Goal: Information Seeking & Learning: Compare options

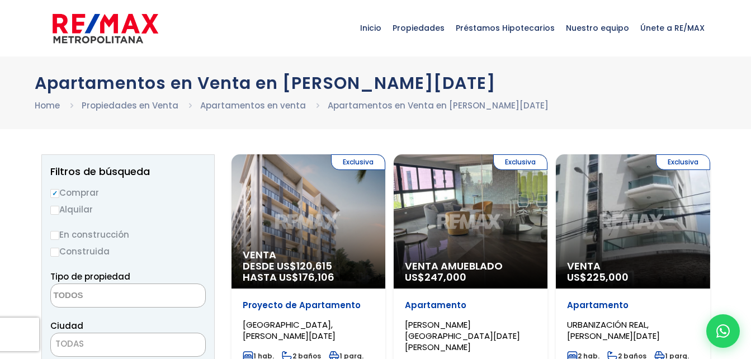
select select
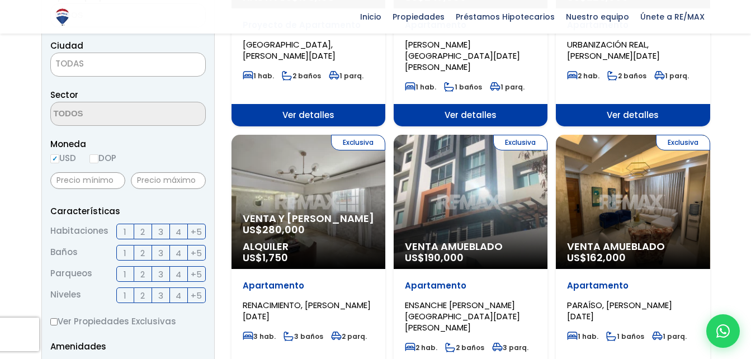
scroll to position [503, 0]
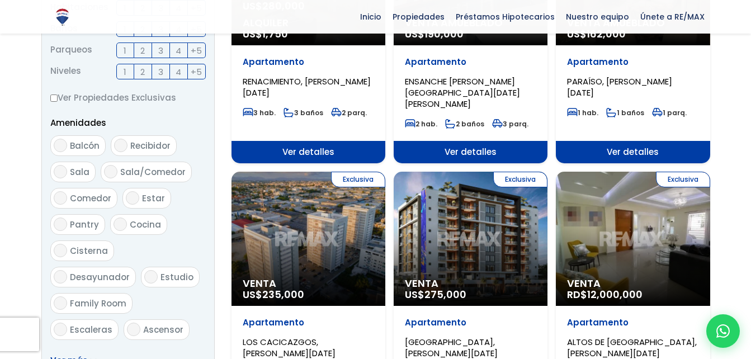
click at [593, 200] on div "Exclusiva Venta RD$ 12,000,000" at bounding box center [633, 239] width 154 height 134
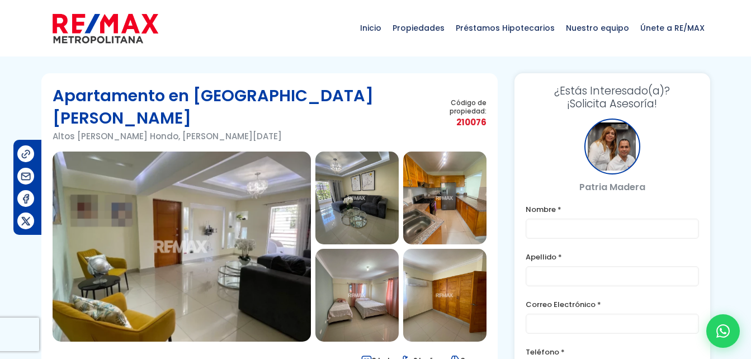
click at [182, 195] on img at bounding box center [182, 247] width 258 height 190
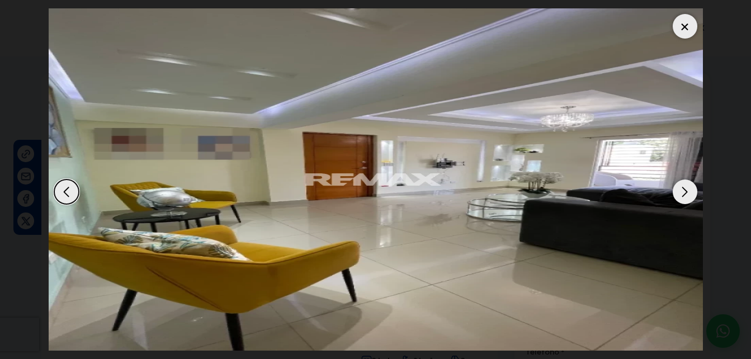
click at [685, 192] on div "Next slide" at bounding box center [685, 191] width 25 height 25
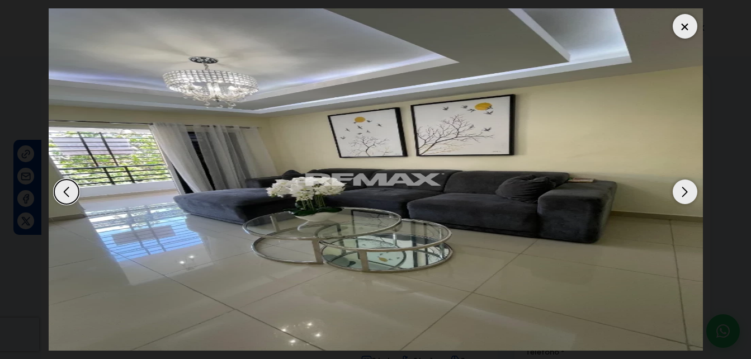
click at [685, 192] on div "Next slide" at bounding box center [685, 191] width 25 height 25
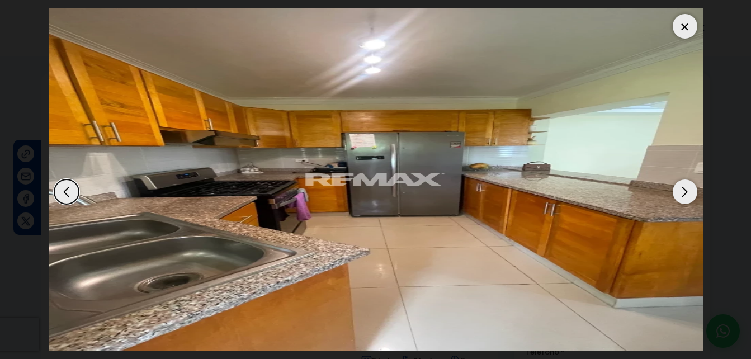
click at [684, 186] on div "Next slide" at bounding box center [685, 191] width 25 height 25
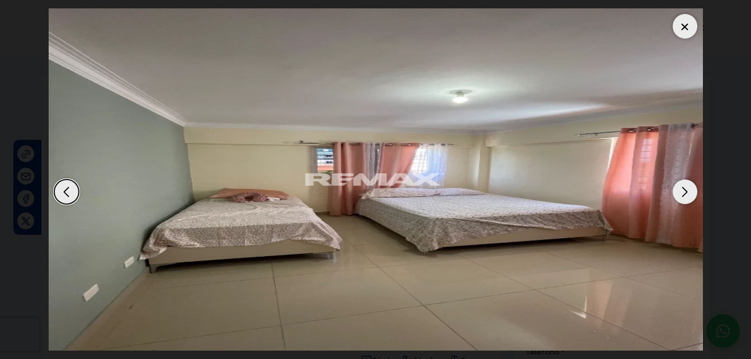
click at [684, 186] on div "Next slide" at bounding box center [685, 191] width 25 height 25
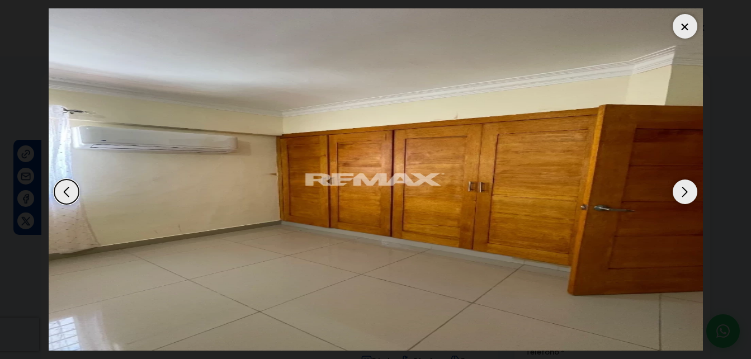
click at [684, 186] on div "Next slide" at bounding box center [685, 191] width 25 height 25
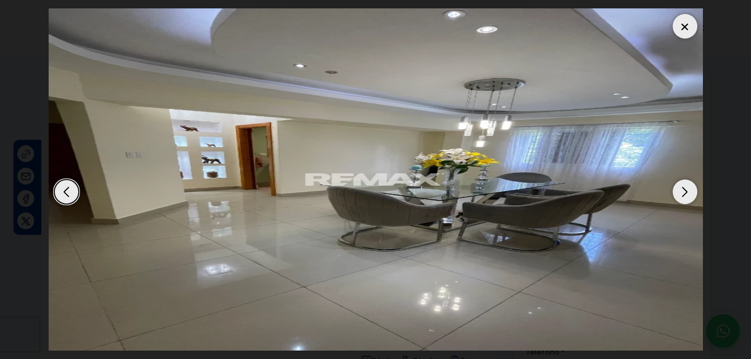
click at [684, 186] on div "Next slide" at bounding box center [685, 191] width 25 height 25
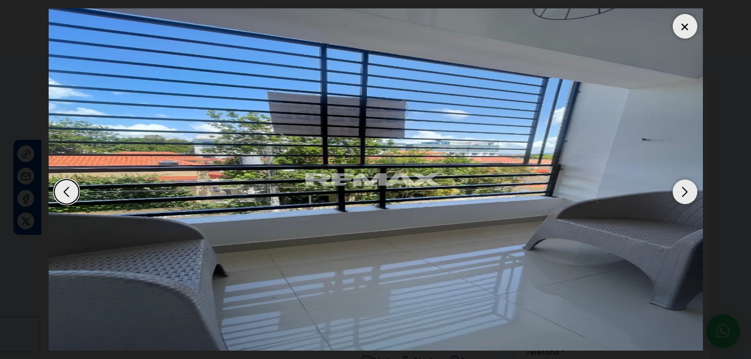
click at [684, 186] on div "Next slide" at bounding box center [685, 191] width 25 height 25
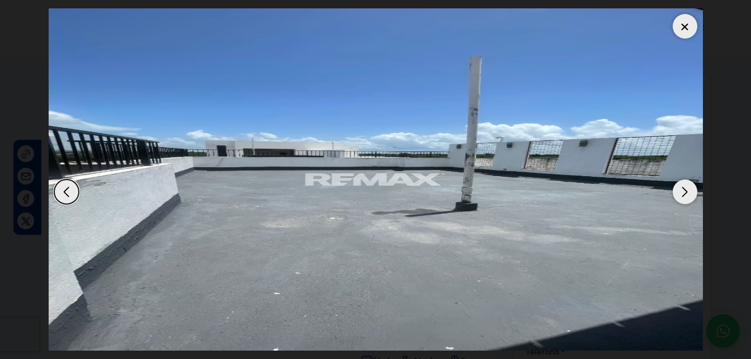
click at [684, 186] on div "Next slide" at bounding box center [685, 191] width 25 height 25
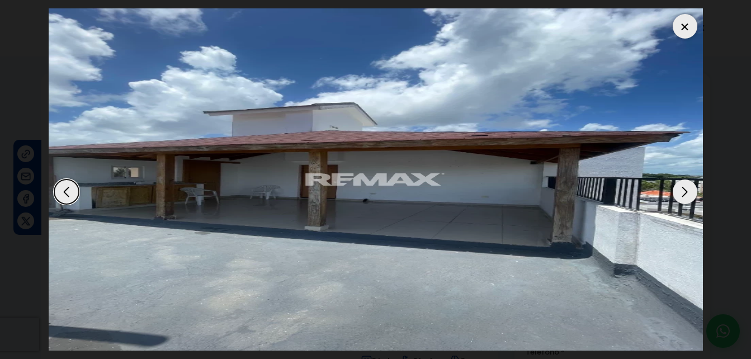
click at [684, 186] on div "Next slide" at bounding box center [685, 191] width 25 height 25
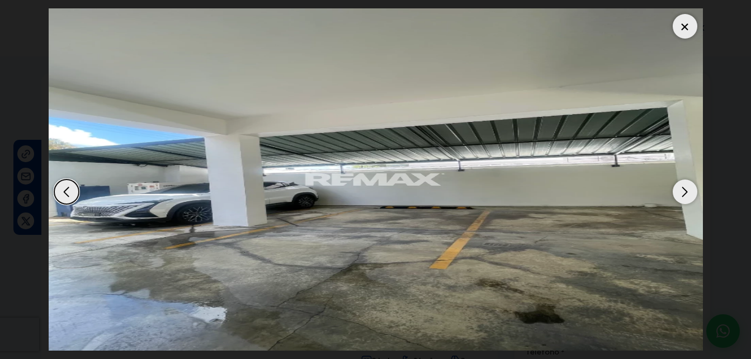
click at [684, 186] on div "Next slide" at bounding box center [685, 191] width 25 height 25
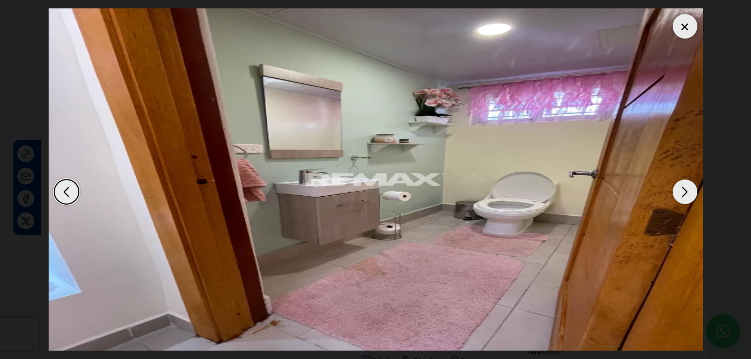
click at [683, 180] on div "Next slide" at bounding box center [685, 191] width 25 height 25
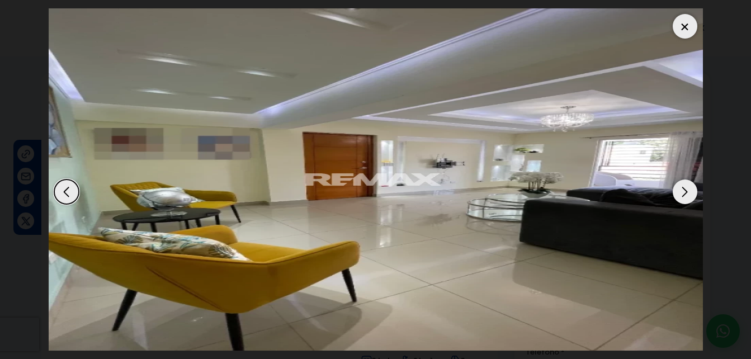
click at [683, 180] on div "Next slide" at bounding box center [685, 191] width 25 height 25
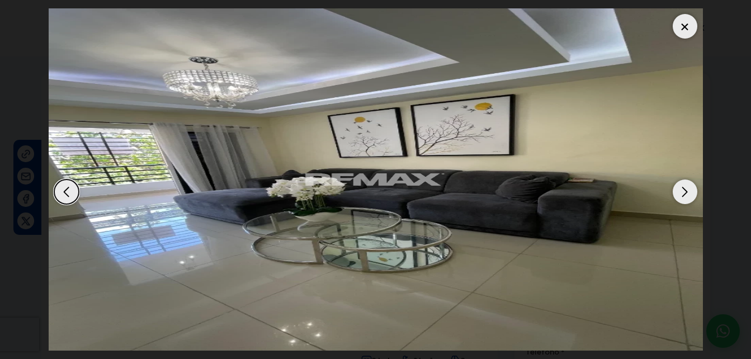
click at [683, 180] on div "Next slide" at bounding box center [685, 191] width 25 height 25
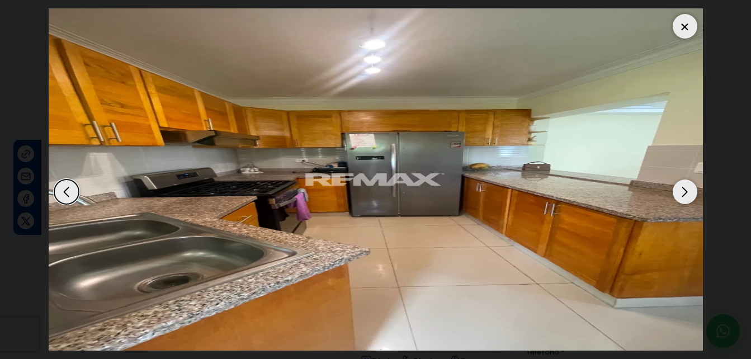
click at [684, 17] on div at bounding box center [685, 26] width 25 height 25
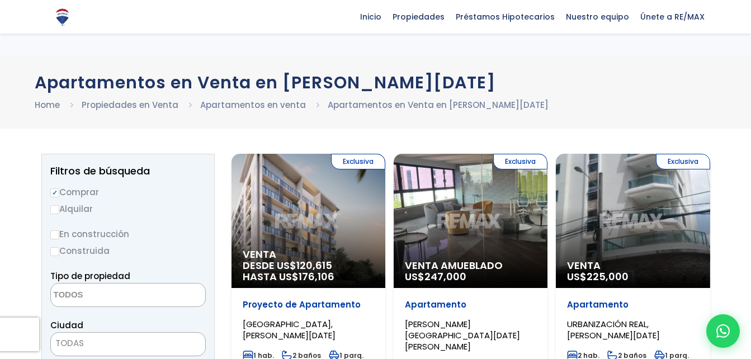
select select
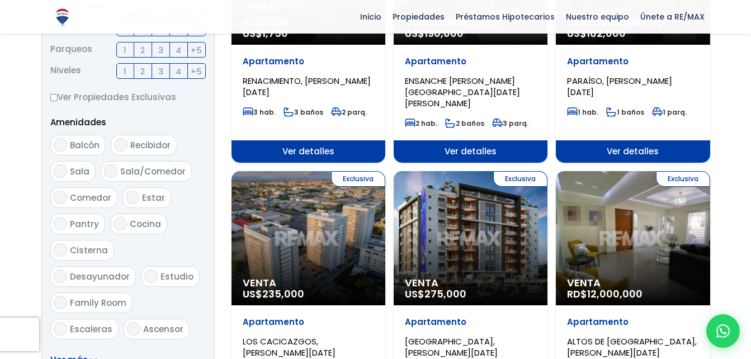
scroll to position [503, 0]
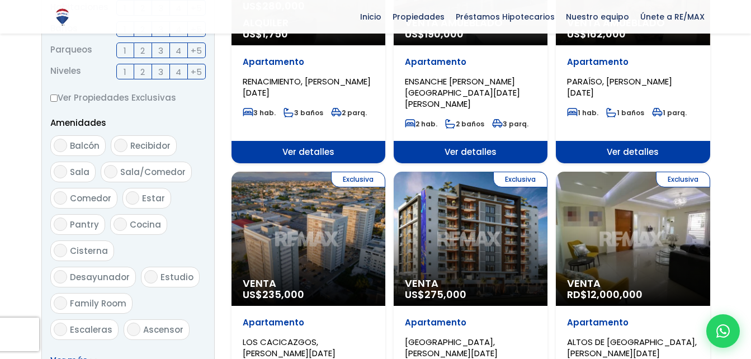
click at [476, 224] on div "Exclusiva Venta US$ 275,000" at bounding box center [471, 239] width 154 height 134
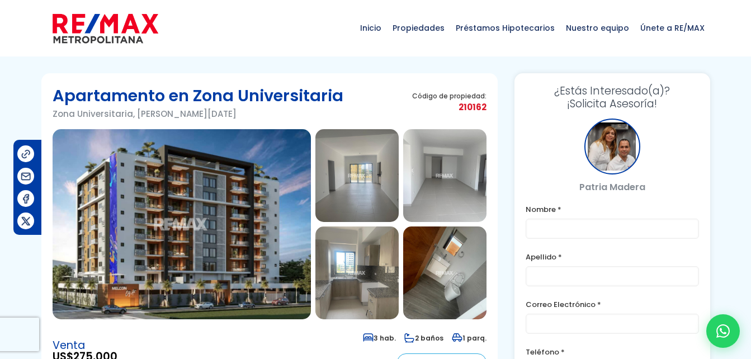
click at [181, 205] on img at bounding box center [182, 224] width 258 height 190
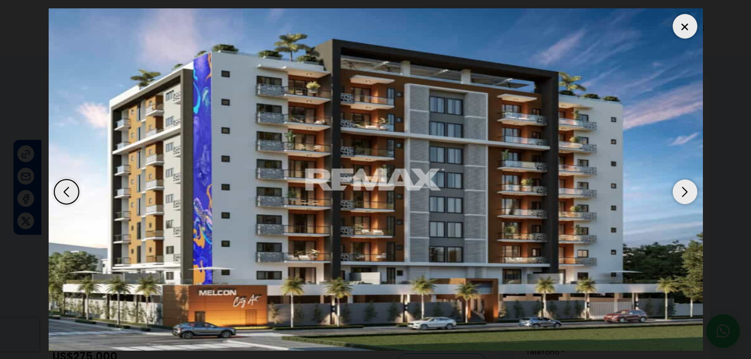
click at [684, 188] on div "Next slide" at bounding box center [685, 191] width 25 height 25
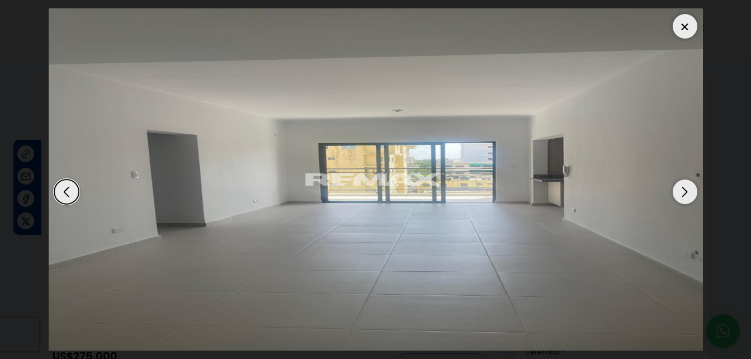
click at [684, 188] on div "Next slide" at bounding box center [685, 191] width 25 height 25
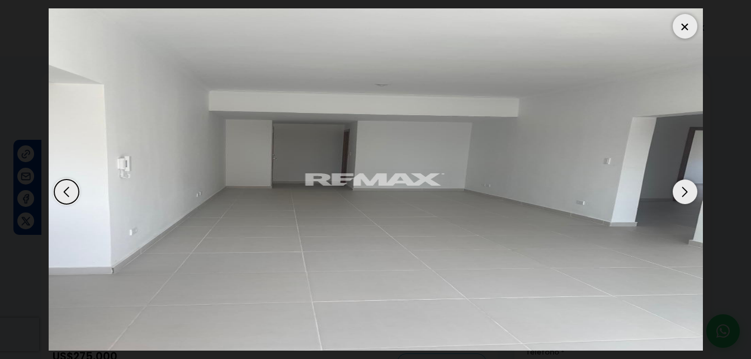
click at [684, 188] on div "Next slide" at bounding box center [685, 191] width 25 height 25
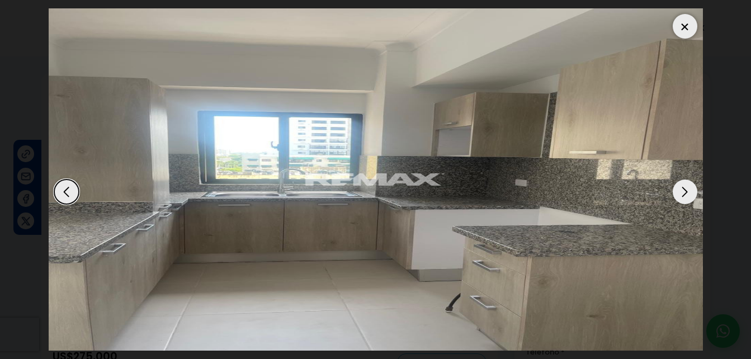
click at [684, 188] on div "Next slide" at bounding box center [685, 191] width 25 height 25
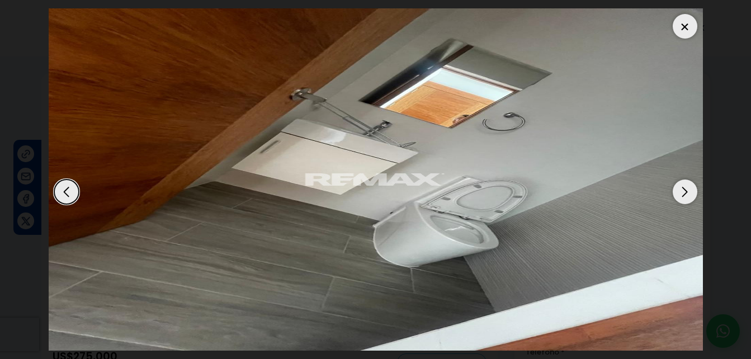
click at [684, 188] on div "Next slide" at bounding box center [685, 191] width 25 height 25
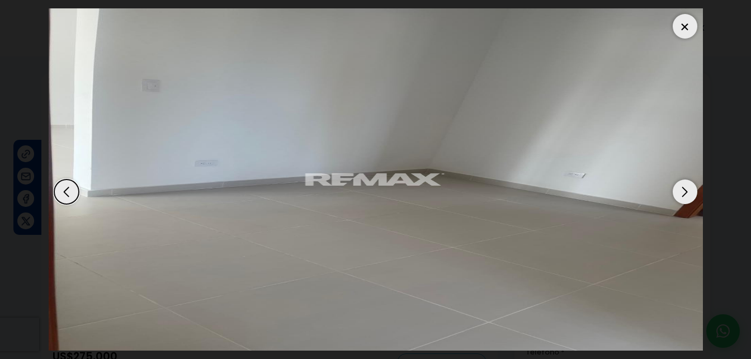
click at [684, 188] on div "Next slide" at bounding box center [685, 191] width 25 height 25
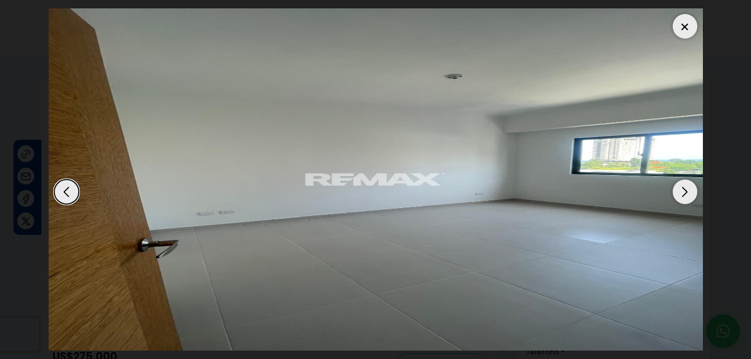
click at [684, 188] on div "Next slide" at bounding box center [685, 191] width 25 height 25
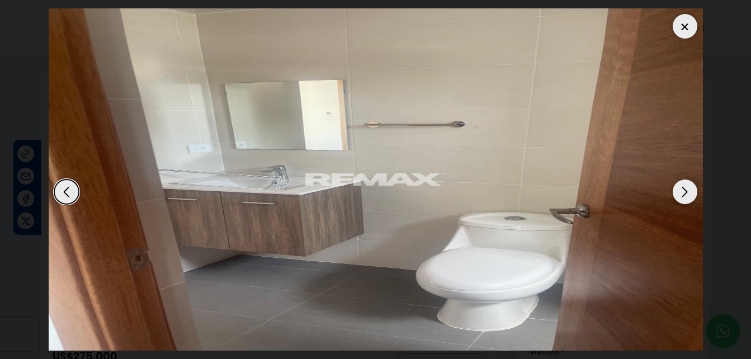
click at [684, 188] on div "Next slide" at bounding box center [685, 191] width 25 height 25
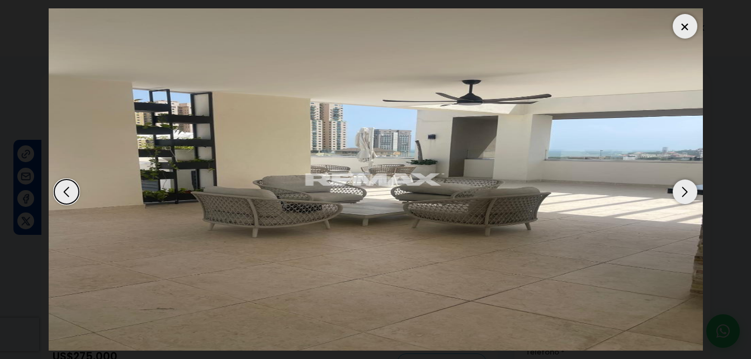
click at [684, 188] on div "Next slide" at bounding box center [685, 191] width 25 height 25
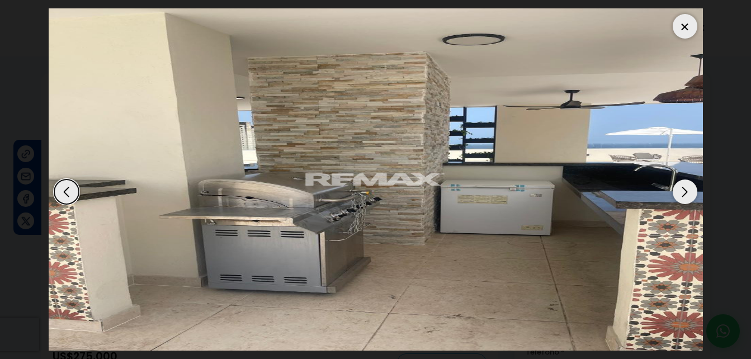
click at [684, 188] on div "Next slide" at bounding box center [685, 191] width 25 height 25
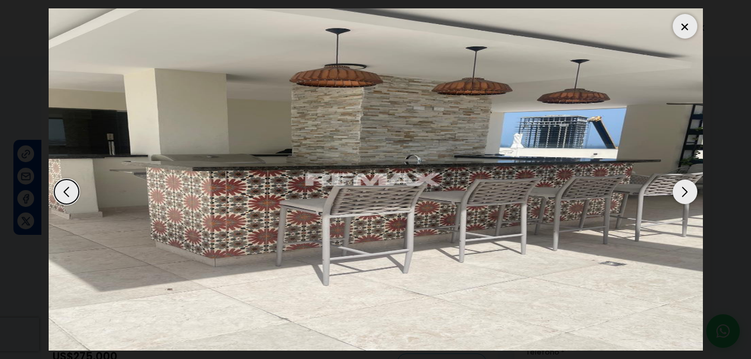
click at [684, 188] on div "Next slide" at bounding box center [685, 191] width 25 height 25
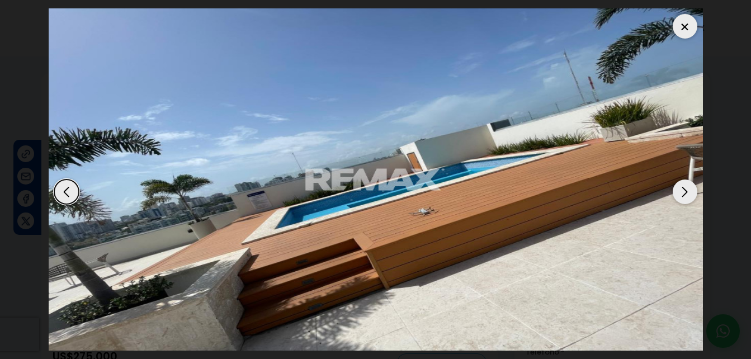
click at [684, 188] on div "Next slide" at bounding box center [685, 191] width 25 height 25
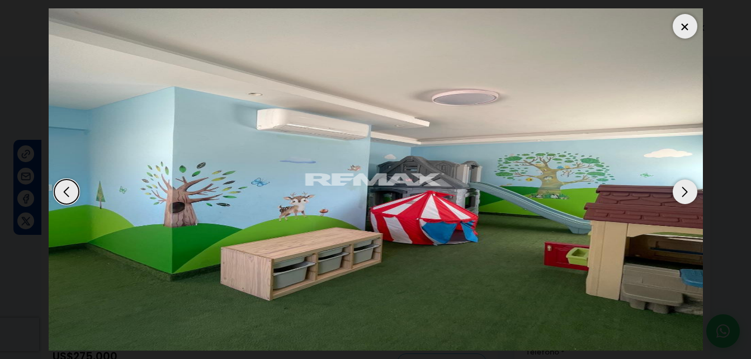
click at [684, 188] on div "Next slide" at bounding box center [685, 191] width 25 height 25
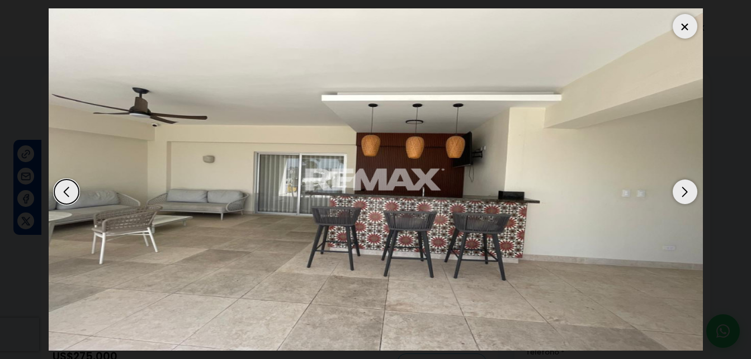
click at [684, 188] on div "Next slide" at bounding box center [685, 191] width 25 height 25
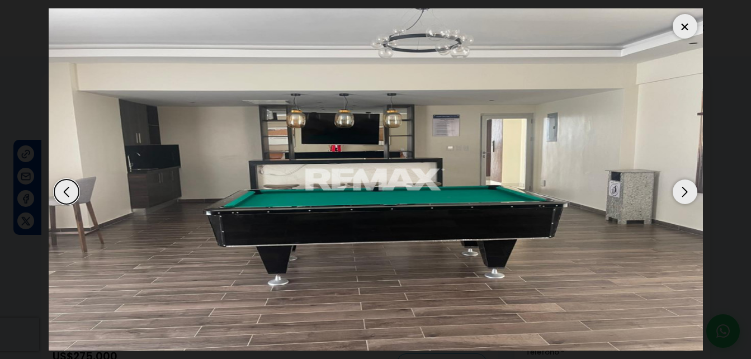
click at [684, 188] on div "Next slide" at bounding box center [685, 191] width 25 height 25
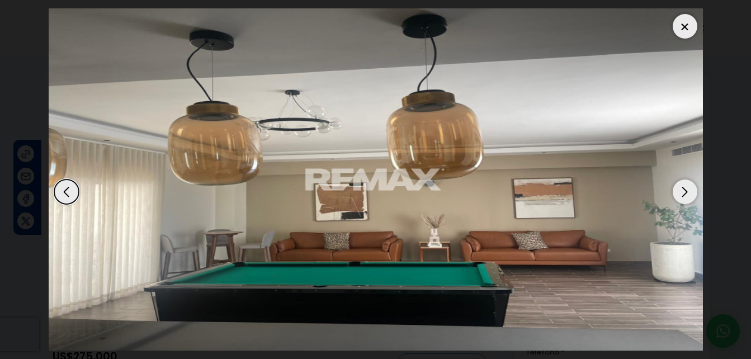
click at [684, 188] on div "Next slide" at bounding box center [685, 191] width 25 height 25
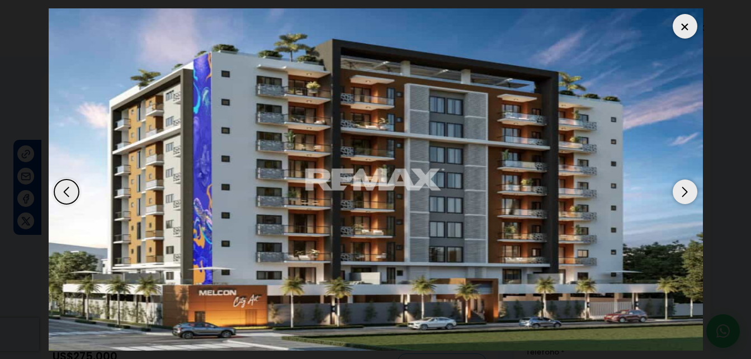
click at [680, 25] on div at bounding box center [685, 26] width 25 height 25
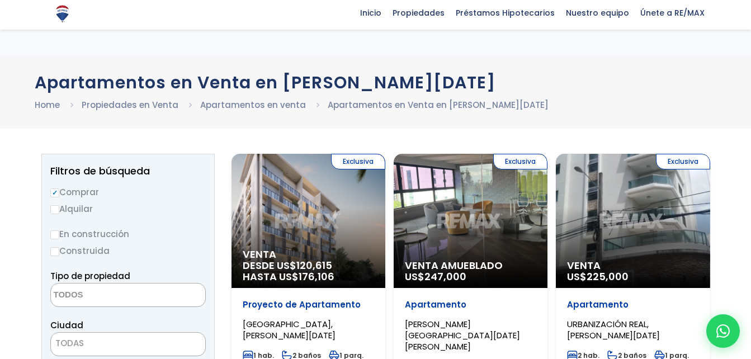
select select
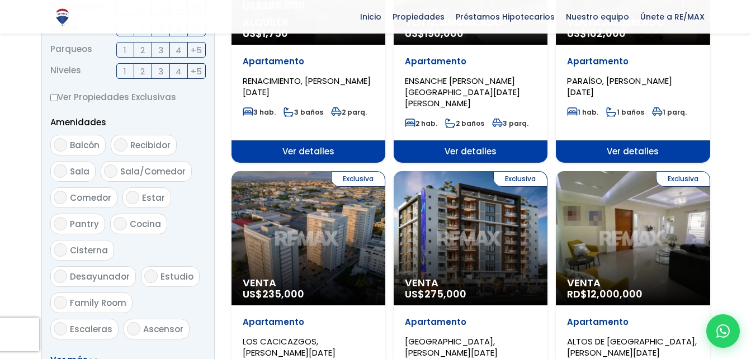
scroll to position [503, 0]
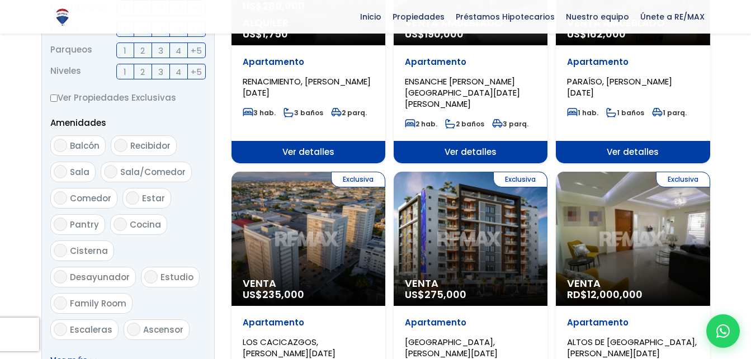
click at [321, 192] on div "Exclusiva Venta US$ 235,000" at bounding box center [308, 239] width 154 height 134
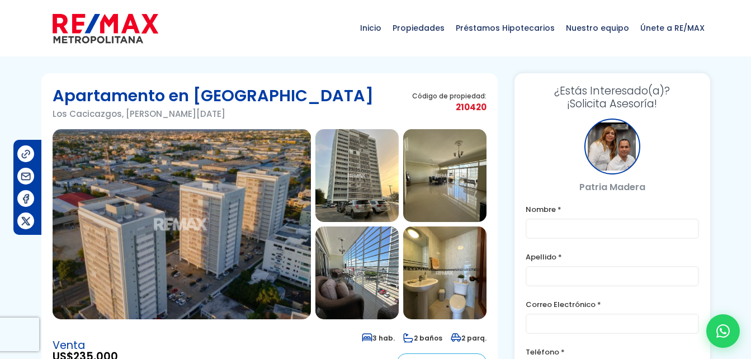
click at [249, 214] on img at bounding box center [182, 224] width 258 height 190
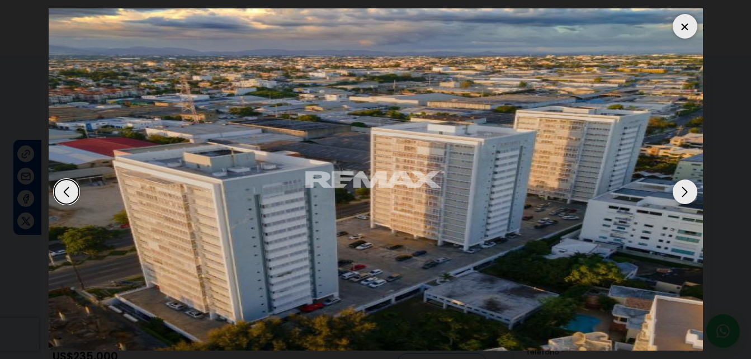
click at [681, 197] on div "Next slide" at bounding box center [685, 191] width 25 height 25
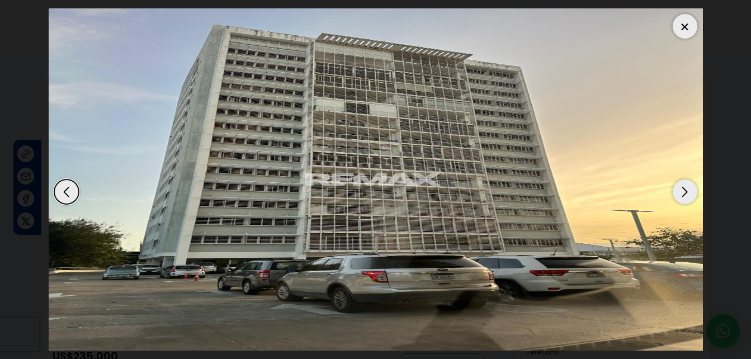
click at [681, 197] on div "Next slide" at bounding box center [685, 191] width 25 height 25
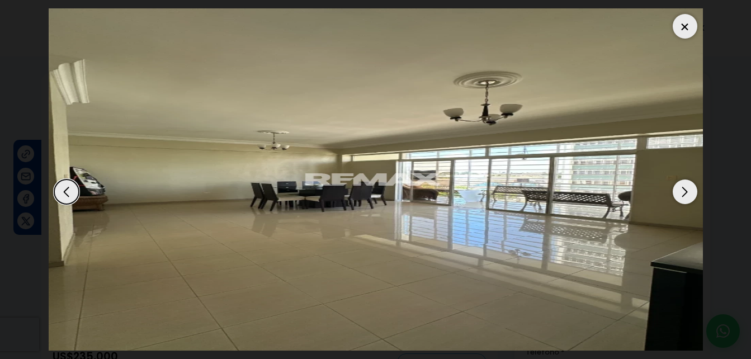
click at [681, 197] on div "Next slide" at bounding box center [685, 191] width 25 height 25
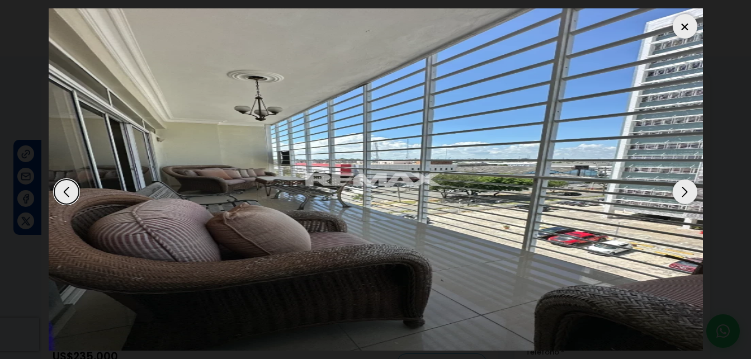
click at [682, 195] on div "Next slide" at bounding box center [685, 191] width 25 height 25
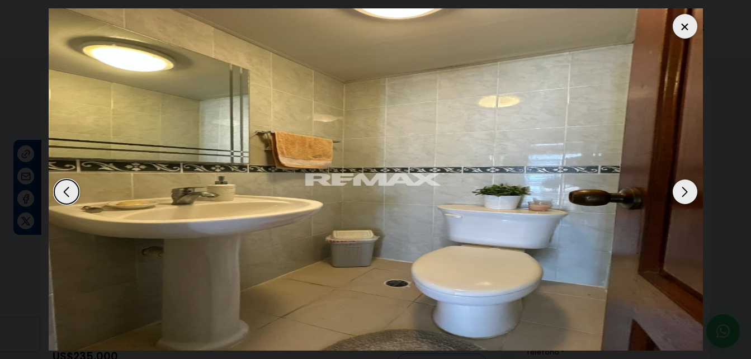
click at [682, 195] on div "Next slide" at bounding box center [685, 191] width 25 height 25
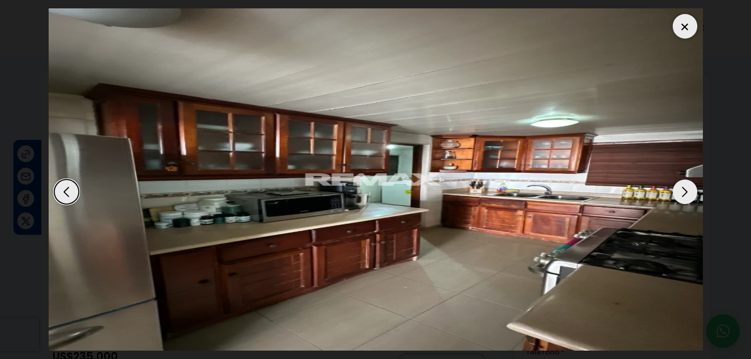
click at [682, 191] on div "Next slide" at bounding box center [685, 191] width 25 height 25
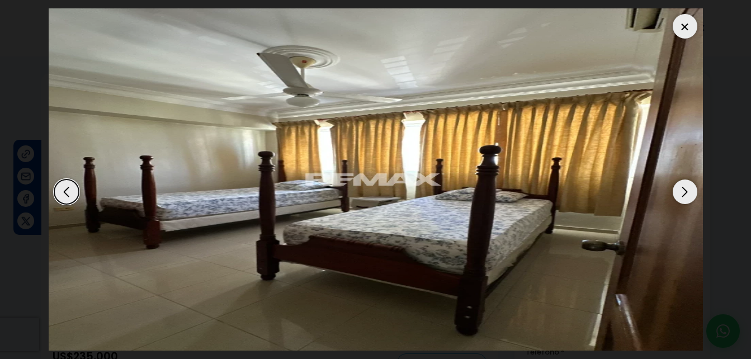
click at [682, 190] on div "Next slide" at bounding box center [685, 191] width 25 height 25
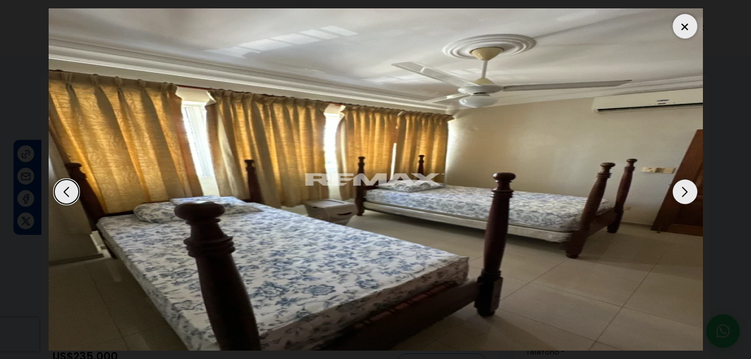
click at [682, 190] on div "Next slide" at bounding box center [685, 191] width 25 height 25
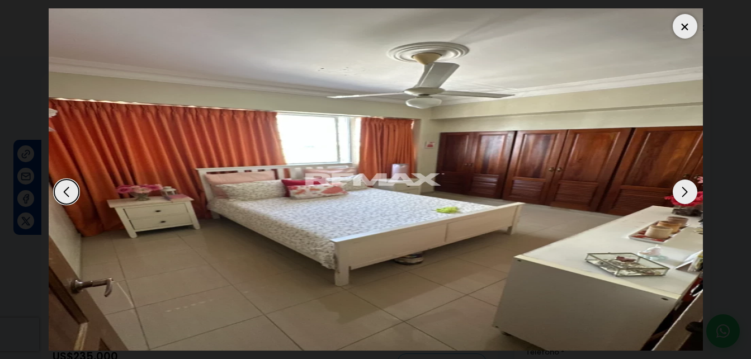
click at [680, 190] on div "Next slide" at bounding box center [685, 191] width 25 height 25
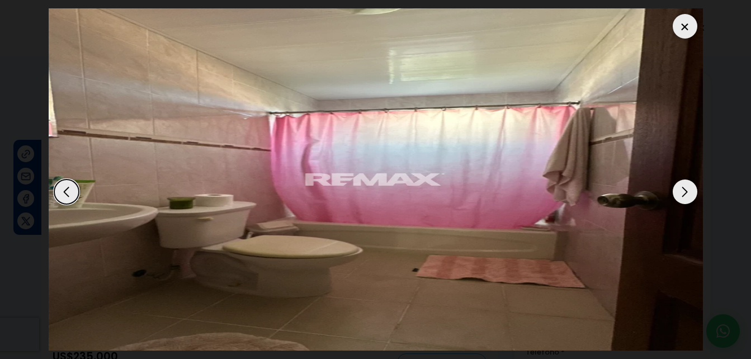
click at [680, 190] on div "Next slide" at bounding box center [685, 191] width 25 height 25
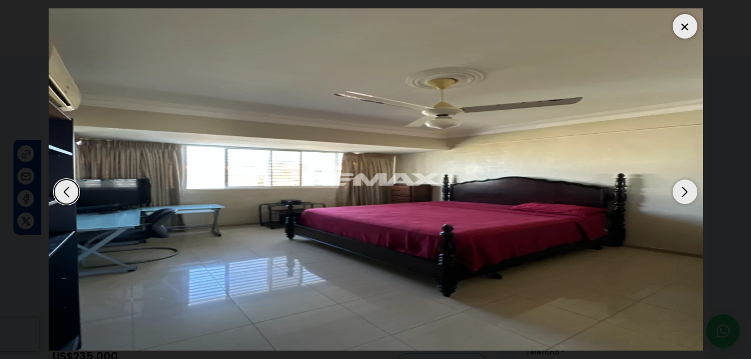
click at [680, 190] on div "Next slide" at bounding box center [685, 191] width 25 height 25
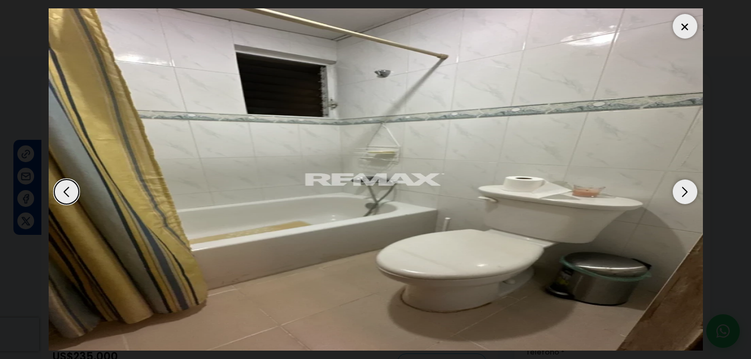
click at [680, 190] on div "Next slide" at bounding box center [685, 191] width 25 height 25
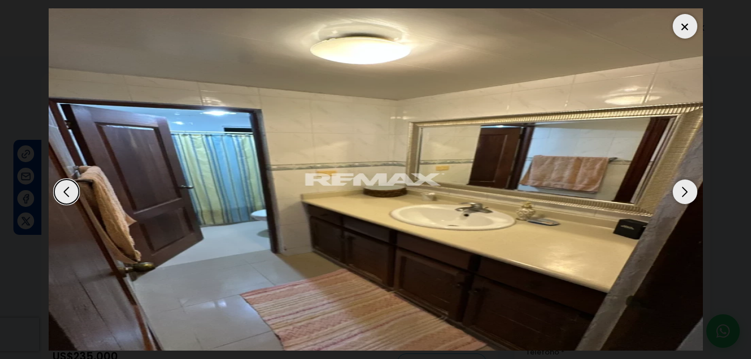
click at [680, 190] on div "Next slide" at bounding box center [685, 191] width 25 height 25
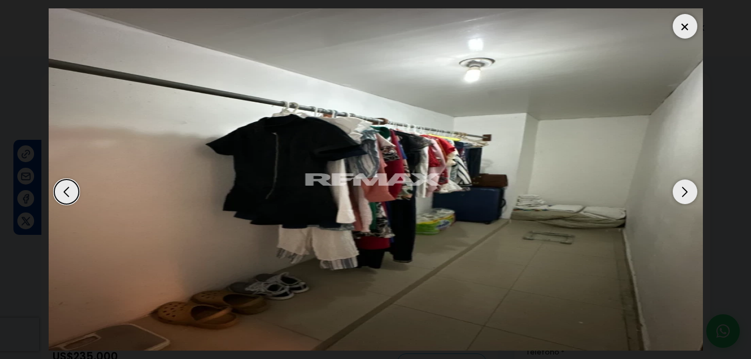
click at [674, 186] on div "Next slide" at bounding box center [685, 191] width 25 height 25
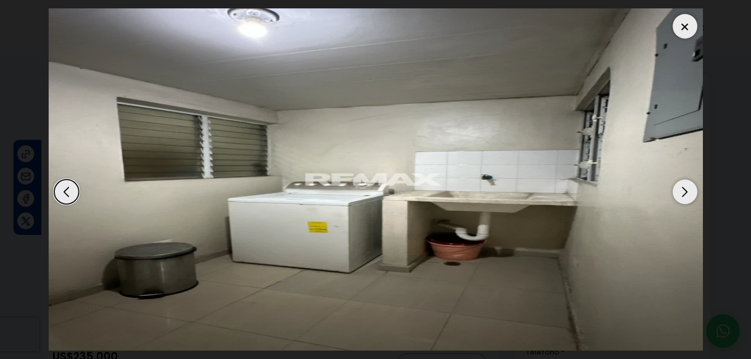
click at [674, 186] on div "Next slide" at bounding box center [685, 191] width 25 height 25
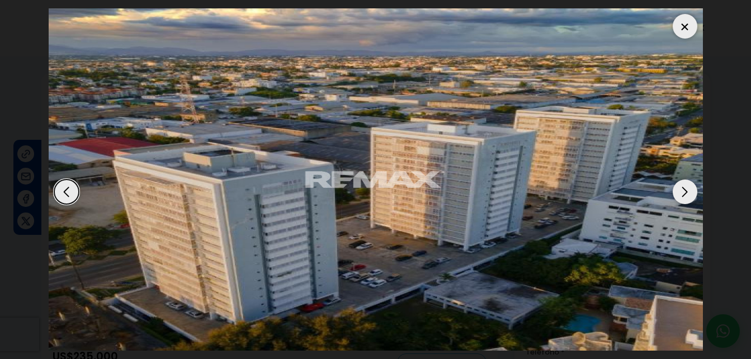
click at [674, 186] on div "Next slide" at bounding box center [685, 191] width 25 height 25
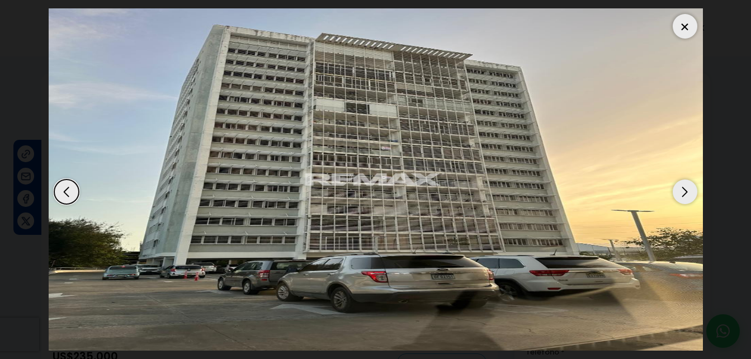
click at [674, 186] on div "Next slide" at bounding box center [685, 191] width 25 height 25
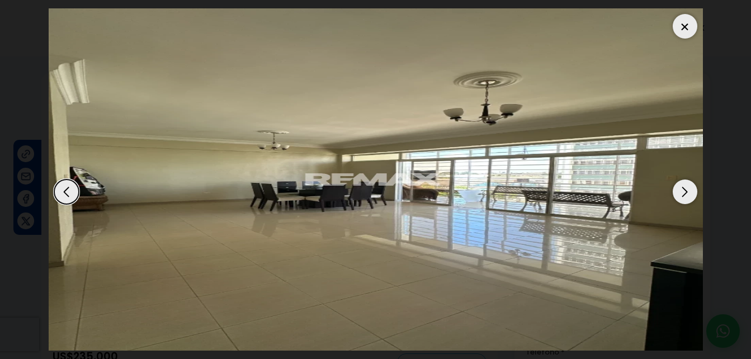
click at [674, 186] on div "Next slide" at bounding box center [685, 191] width 25 height 25
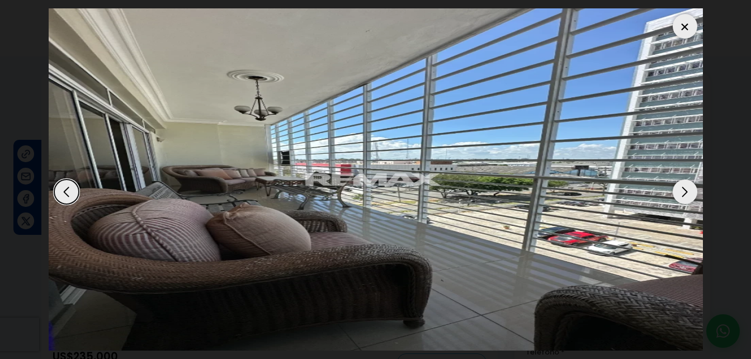
click at [683, 26] on div at bounding box center [685, 26] width 25 height 25
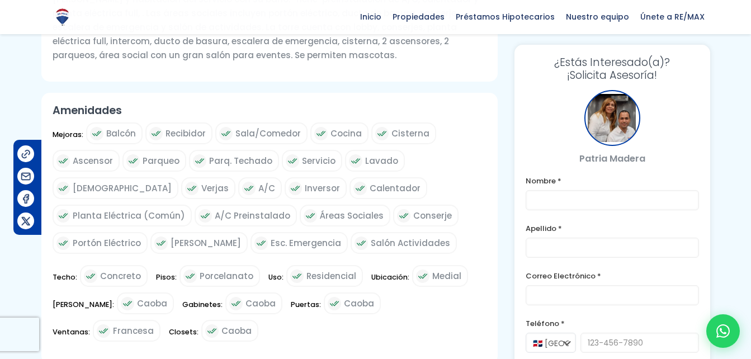
scroll to position [503, 0]
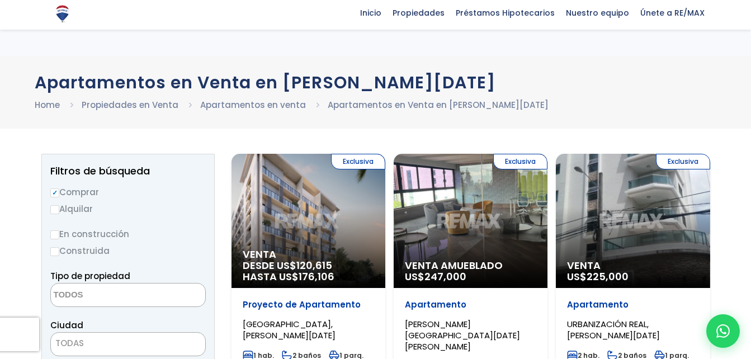
select select
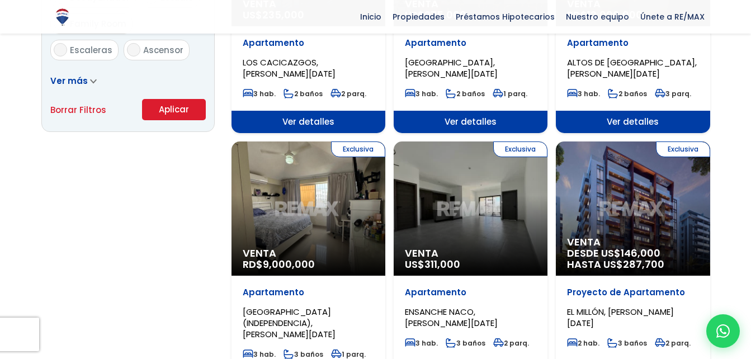
scroll to position [839, 0]
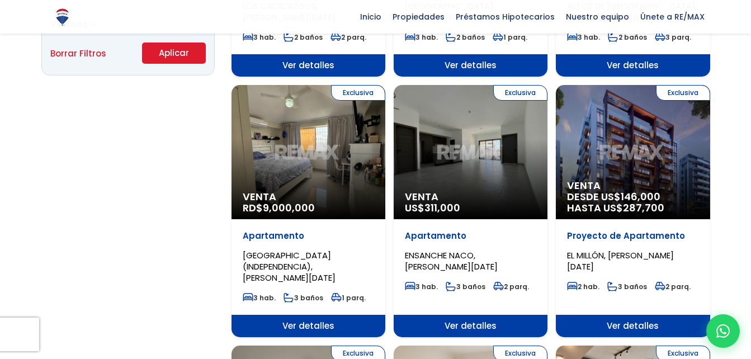
click at [631, 118] on div "Exclusiva Venta DESDE US$ 146,000 HASTA US$ 287,700" at bounding box center [633, 152] width 154 height 134
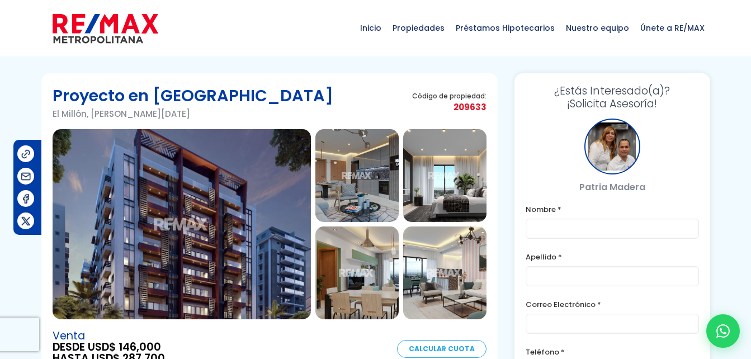
click at [192, 202] on img at bounding box center [182, 224] width 258 height 190
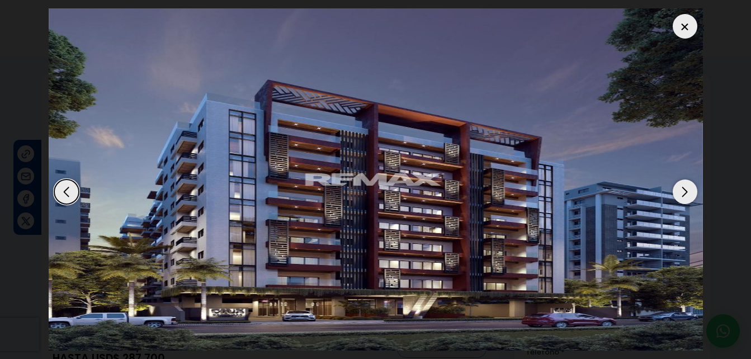
click at [688, 187] on div "Next slide" at bounding box center [685, 191] width 25 height 25
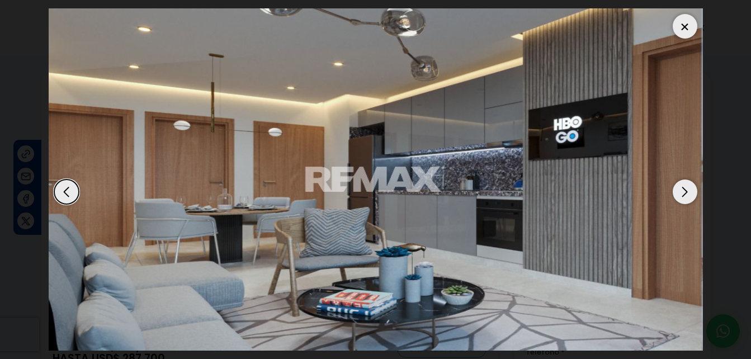
click at [688, 187] on div "Next slide" at bounding box center [685, 191] width 25 height 25
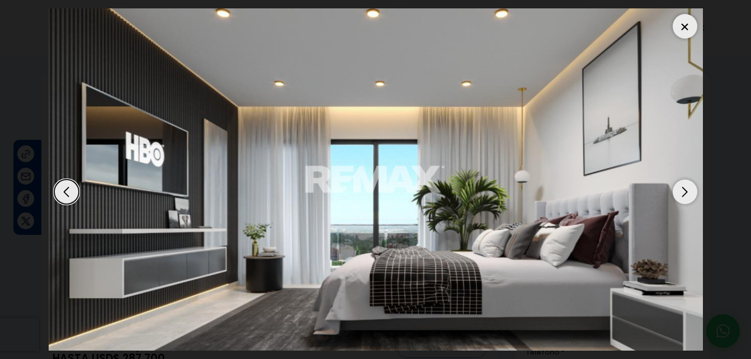
click at [688, 187] on div "Next slide" at bounding box center [685, 191] width 25 height 25
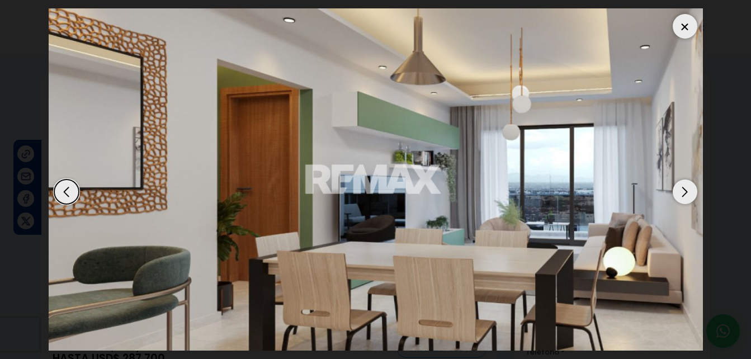
click at [688, 187] on div "Next slide" at bounding box center [685, 191] width 25 height 25
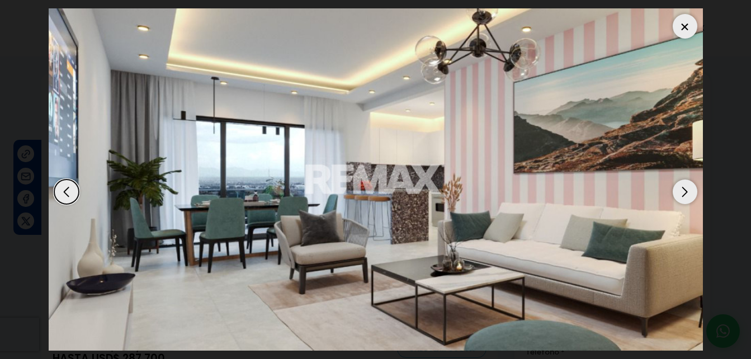
click at [688, 187] on div "Next slide" at bounding box center [685, 191] width 25 height 25
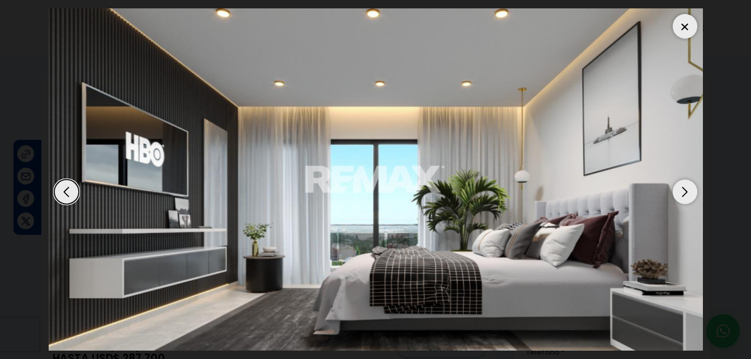
click at [688, 187] on div "Next slide" at bounding box center [685, 191] width 25 height 25
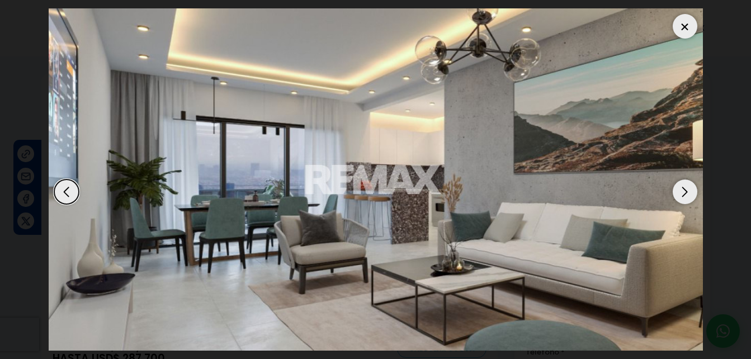
click at [688, 187] on div "Next slide" at bounding box center [685, 191] width 25 height 25
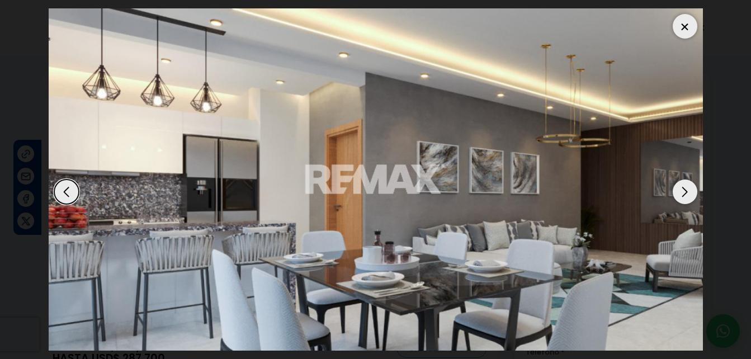
click at [688, 187] on div "Next slide" at bounding box center [685, 191] width 25 height 25
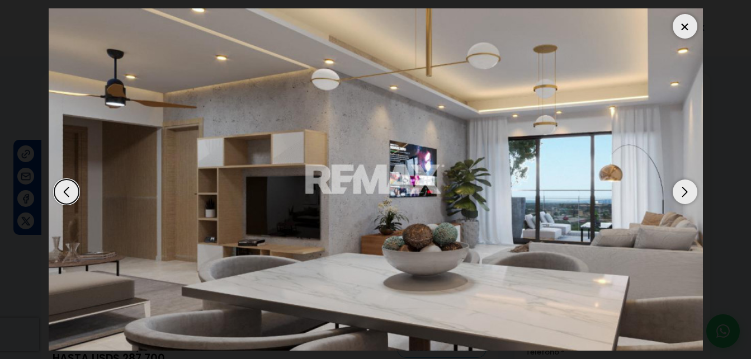
click at [691, 25] on div at bounding box center [685, 26] width 25 height 25
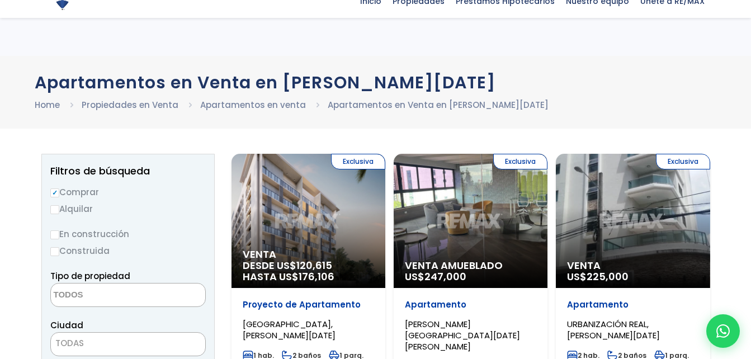
select select
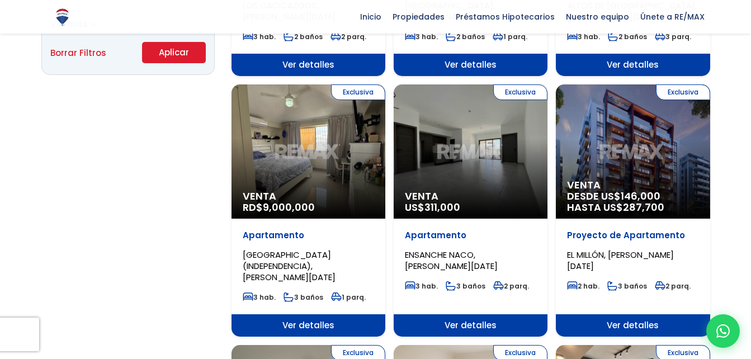
scroll to position [839, 0]
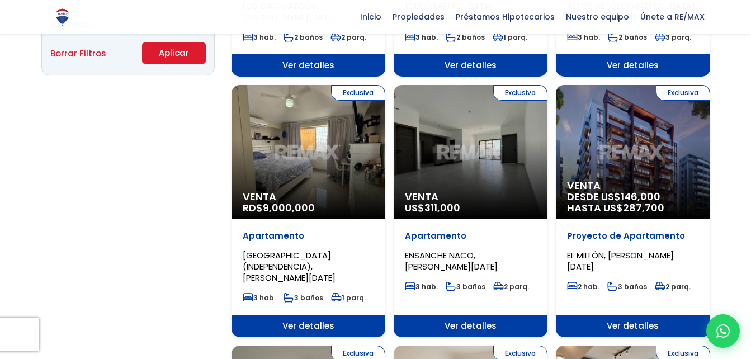
click at [286, 107] on div "Exclusiva Venta RD$ 9,000,000" at bounding box center [308, 152] width 154 height 134
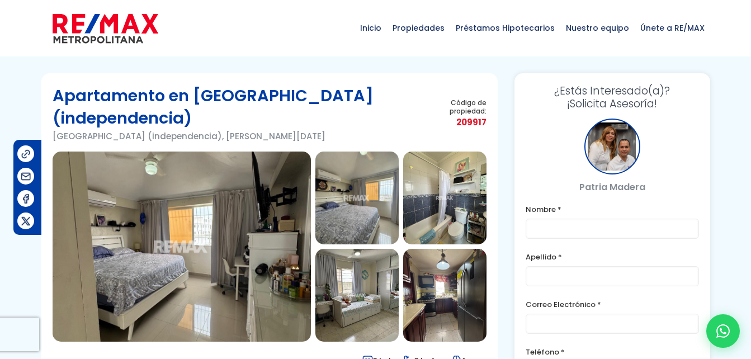
click at [205, 202] on img at bounding box center [182, 247] width 258 height 190
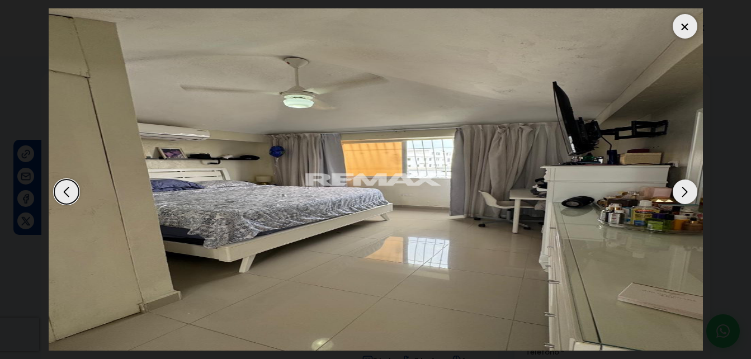
click at [695, 189] on div "Next slide" at bounding box center [685, 191] width 25 height 25
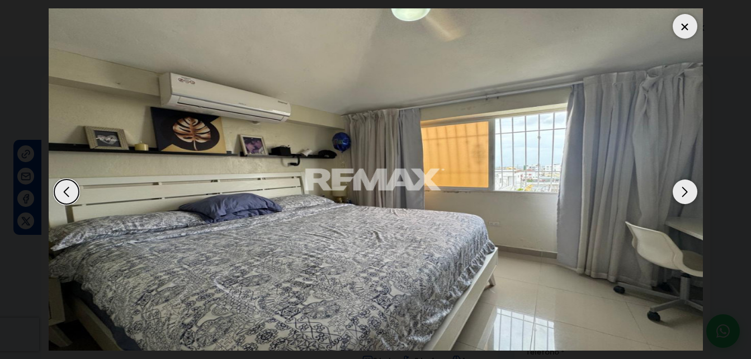
click at [695, 189] on div "Next slide" at bounding box center [685, 191] width 25 height 25
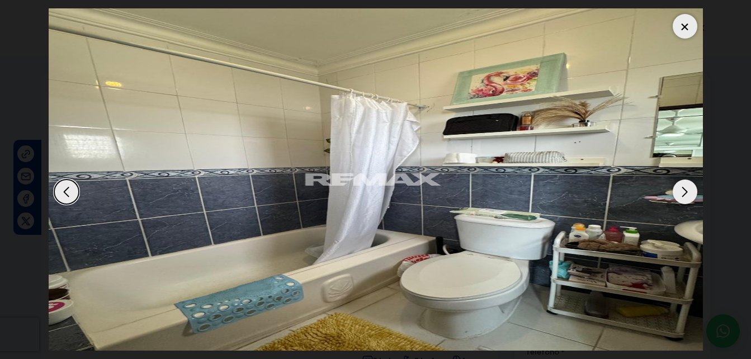
click at [688, 189] on div "Next slide" at bounding box center [685, 191] width 25 height 25
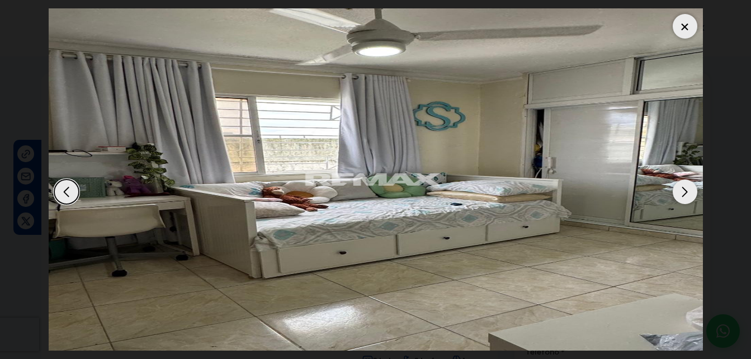
click at [688, 189] on div "Next slide" at bounding box center [685, 191] width 25 height 25
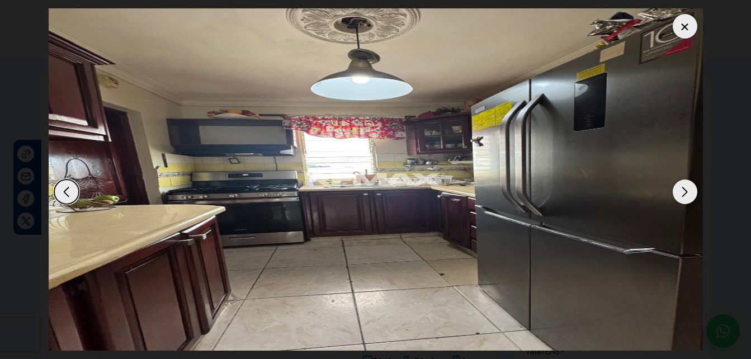
click at [688, 189] on div "Next slide" at bounding box center [685, 191] width 25 height 25
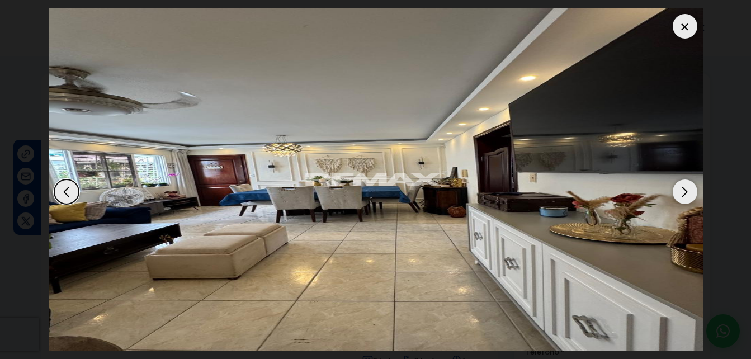
click at [688, 189] on div "Next slide" at bounding box center [685, 191] width 25 height 25
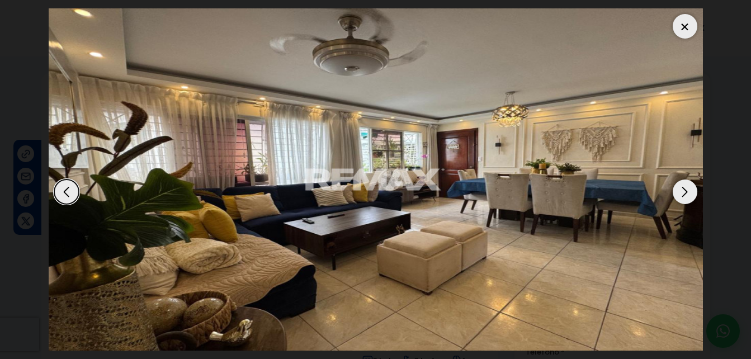
click at [688, 189] on div "Next slide" at bounding box center [685, 191] width 25 height 25
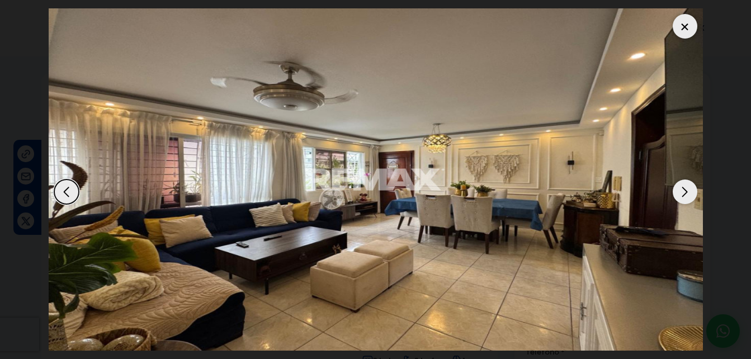
click at [688, 189] on div "Next slide" at bounding box center [685, 191] width 25 height 25
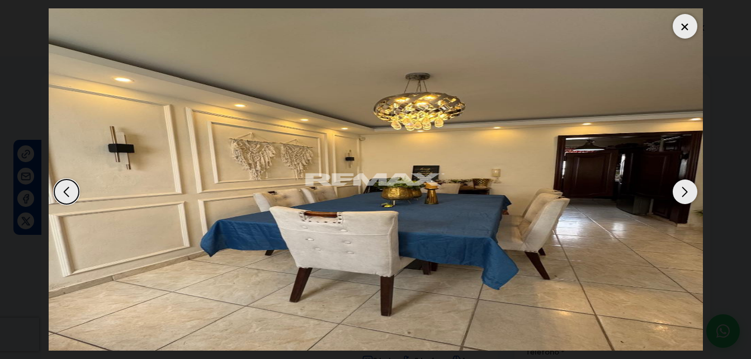
click at [688, 189] on div "Next slide" at bounding box center [685, 191] width 25 height 25
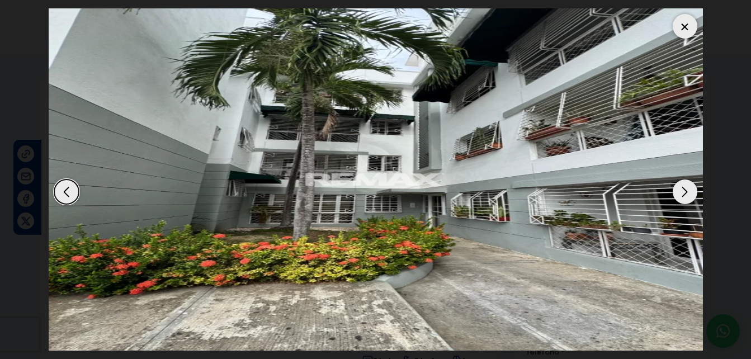
click at [688, 189] on div "Next slide" at bounding box center [685, 191] width 25 height 25
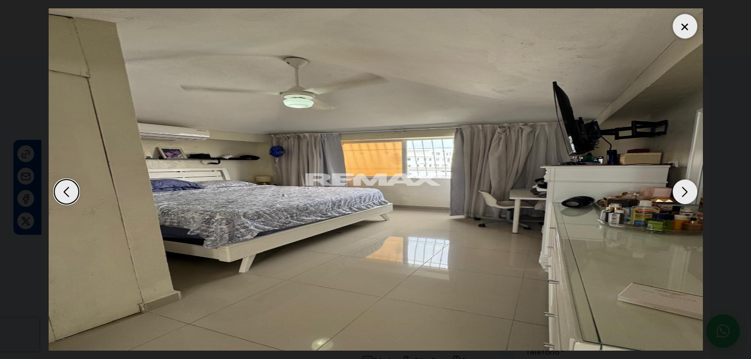
click at [688, 189] on div "Next slide" at bounding box center [685, 191] width 25 height 25
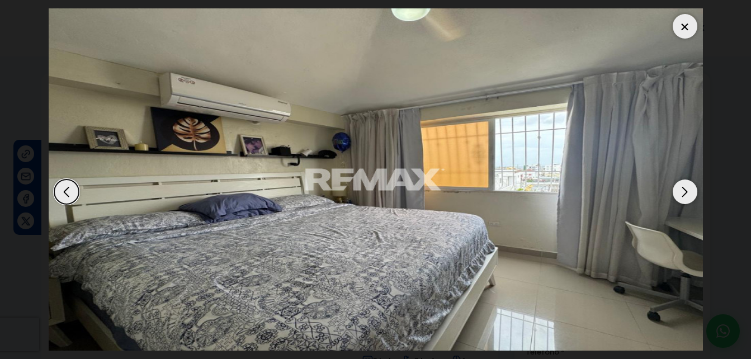
click at [683, 23] on div at bounding box center [685, 26] width 25 height 25
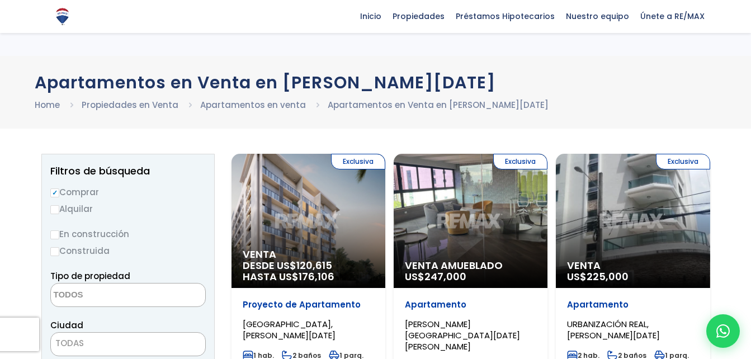
select select
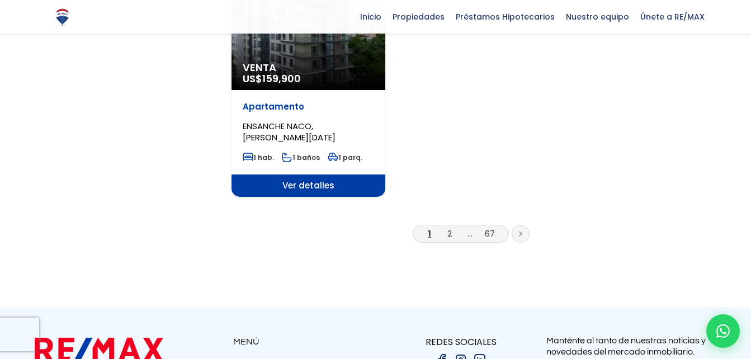
scroll to position [1484, 0]
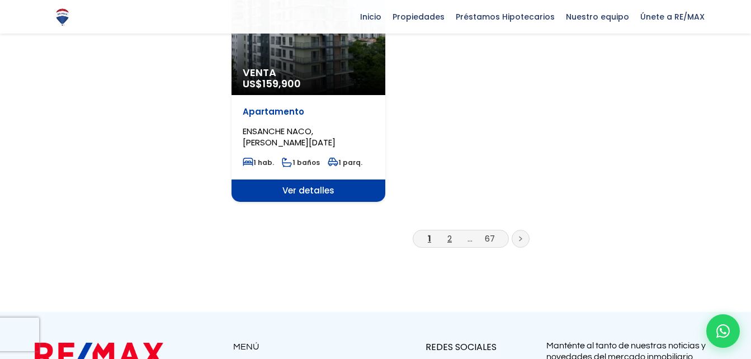
click at [451, 233] on link "2" at bounding box center [449, 239] width 4 height 12
click at [522, 236] on icon at bounding box center [520, 239] width 3 height 6
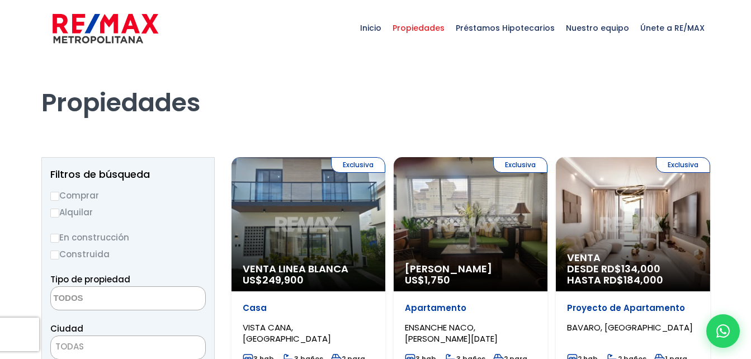
select select
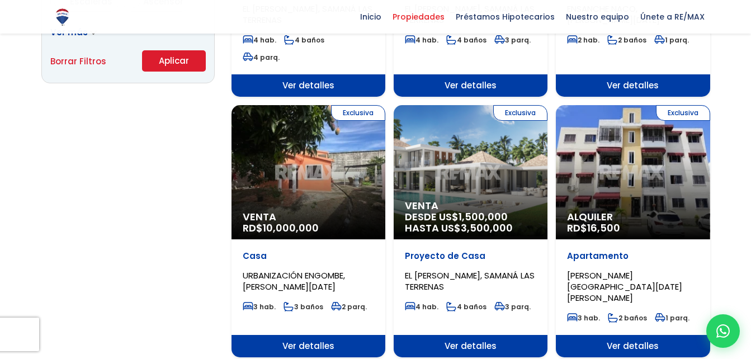
scroll to position [839, 0]
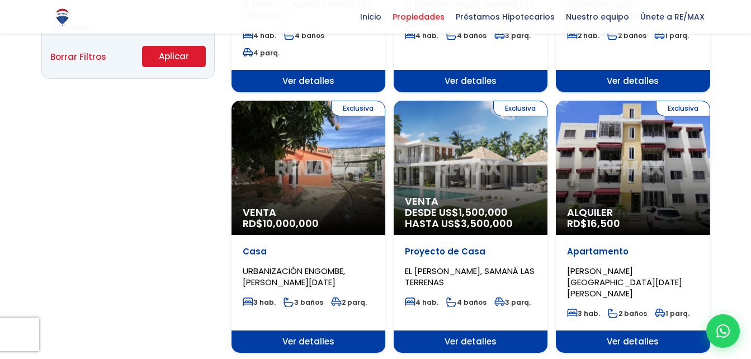
click at [316, 149] on div "Exclusiva Venta RD$ 10,000,000" at bounding box center [308, 168] width 154 height 134
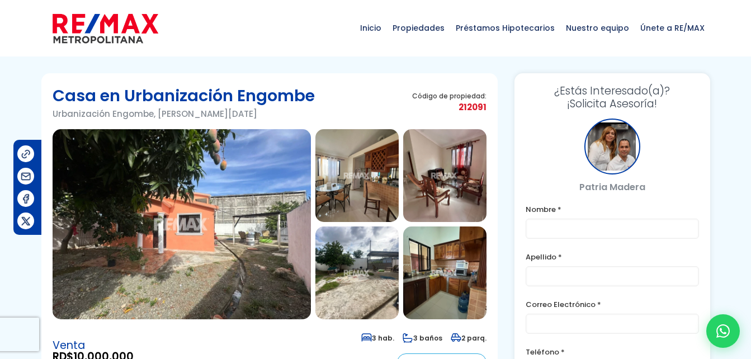
click at [155, 182] on img at bounding box center [182, 224] width 258 height 190
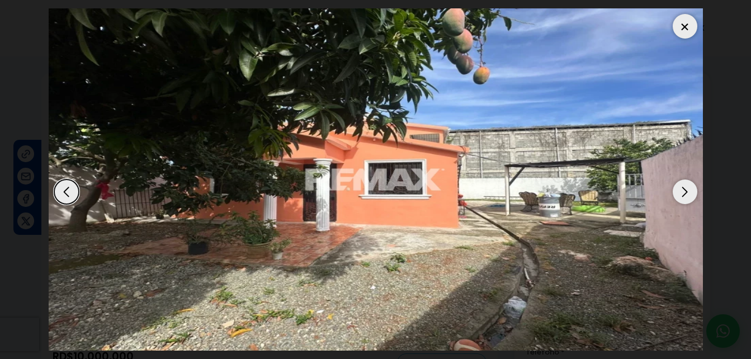
click at [682, 188] on div "Next slide" at bounding box center [685, 191] width 25 height 25
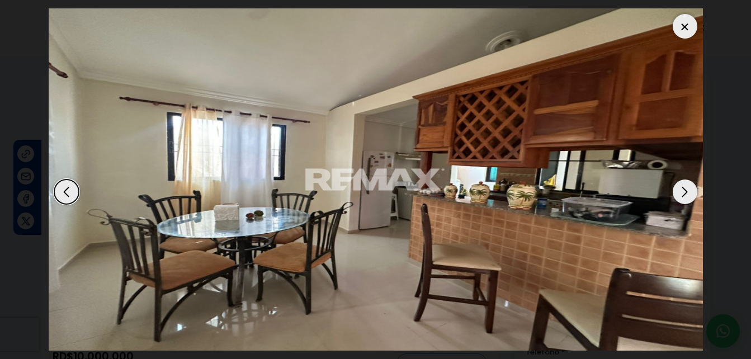
click at [682, 188] on div "Next slide" at bounding box center [685, 191] width 25 height 25
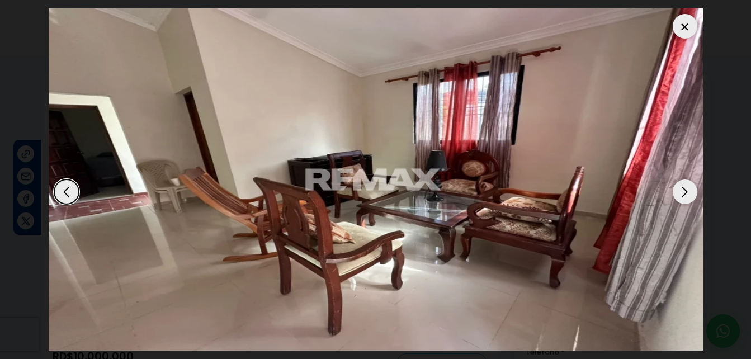
click at [682, 188] on div "Next slide" at bounding box center [685, 191] width 25 height 25
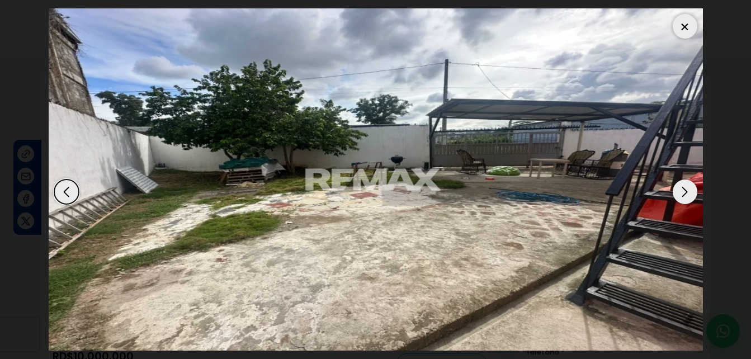
click at [682, 188] on div "Next slide" at bounding box center [685, 191] width 25 height 25
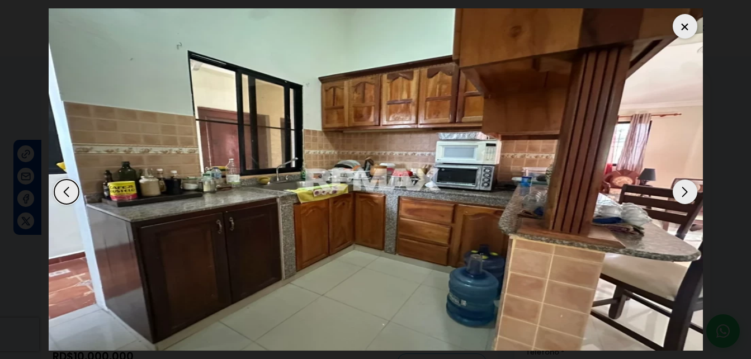
click at [681, 188] on div "Next slide" at bounding box center [685, 191] width 25 height 25
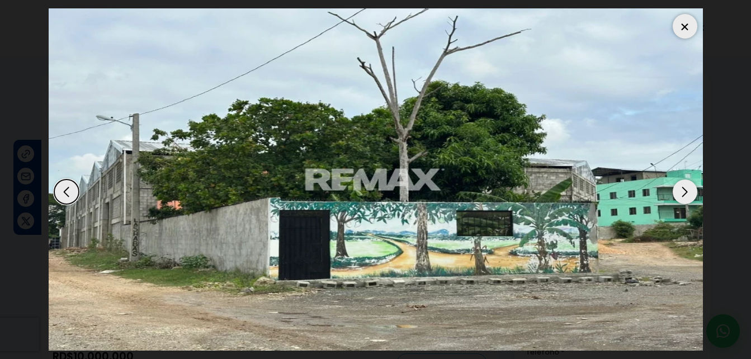
click at [681, 188] on div "Next slide" at bounding box center [685, 191] width 25 height 25
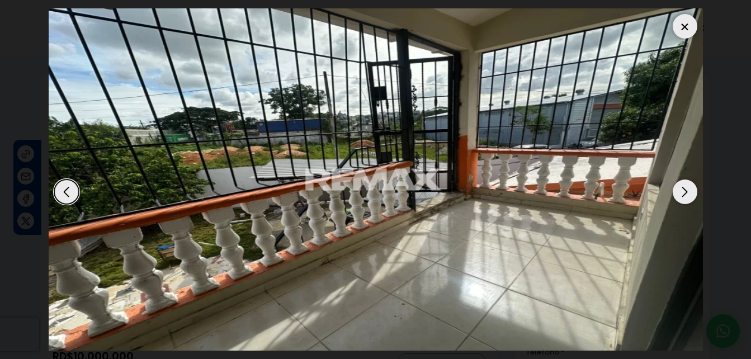
click at [681, 188] on div "Next slide" at bounding box center [685, 191] width 25 height 25
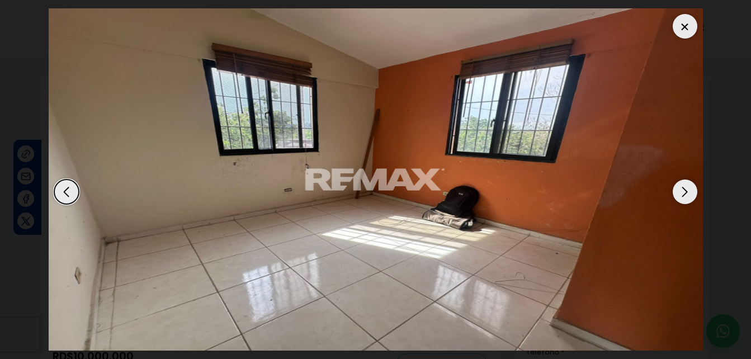
click at [681, 188] on div "Next slide" at bounding box center [685, 191] width 25 height 25
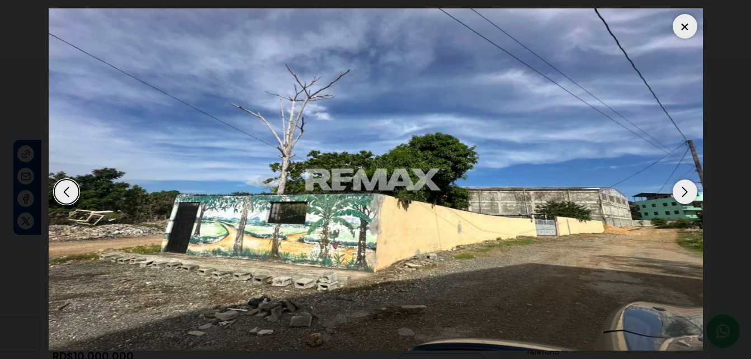
click at [681, 188] on div "Next slide" at bounding box center [685, 191] width 25 height 25
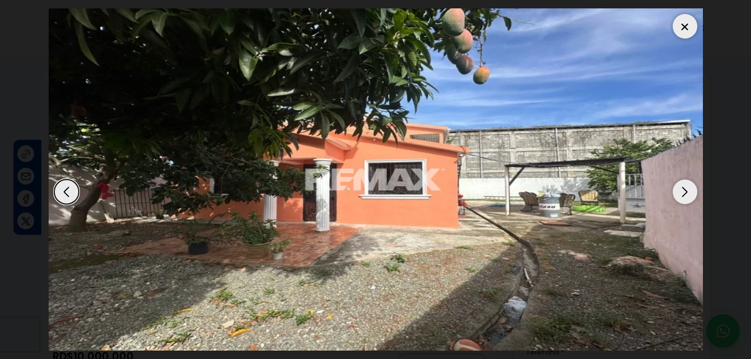
click at [681, 188] on div "Next slide" at bounding box center [685, 191] width 25 height 25
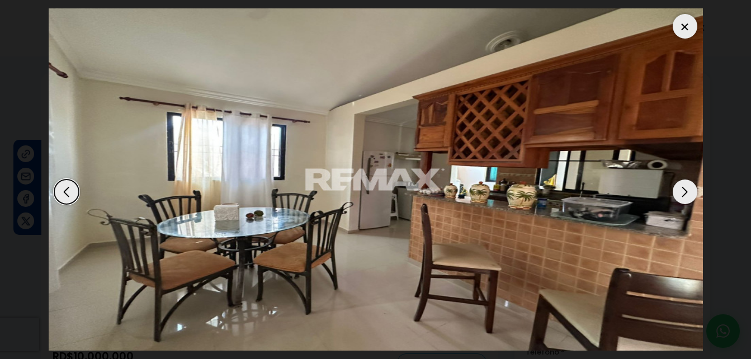
click at [681, 188] on div "Next slide" at bounding box center [685, 191] width 25 height 25
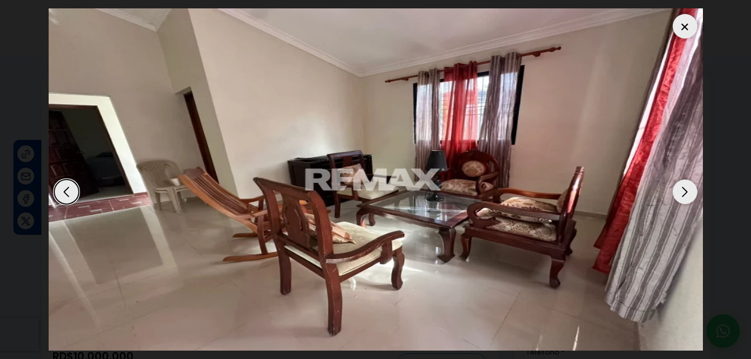
click at [680, 25] on div at bounding box center [685, 26] width 25 height 25
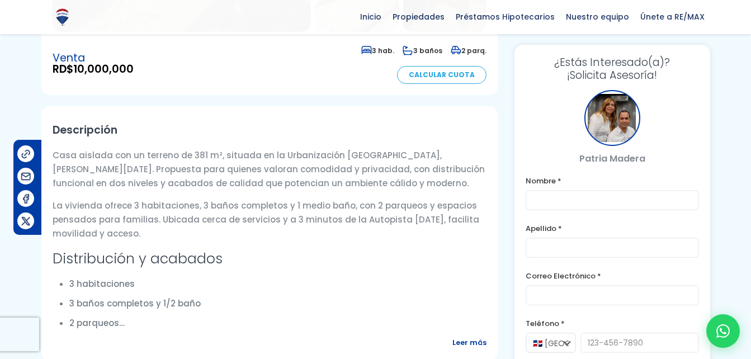
scroll to position [447, 0]
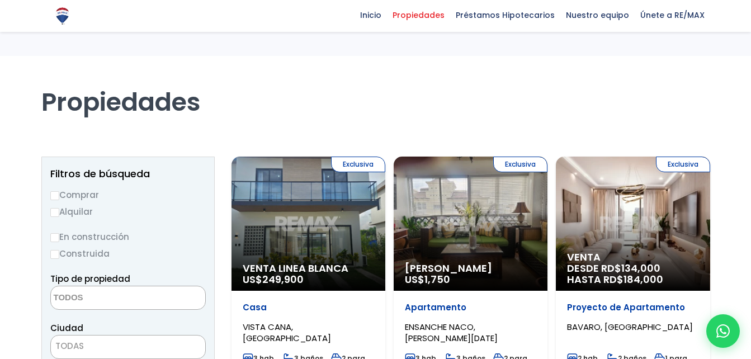
select select
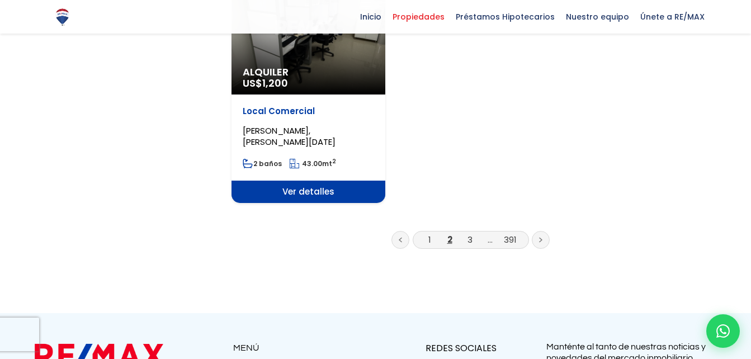
scroll to position [1510, 0]
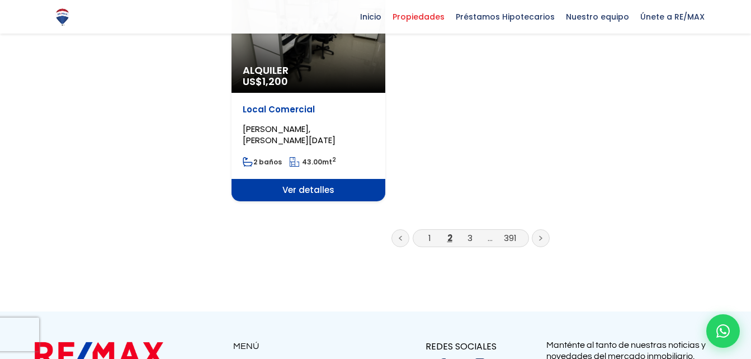
click at [537, 229] on link at bounding box center [541, 238] width 18 height 18
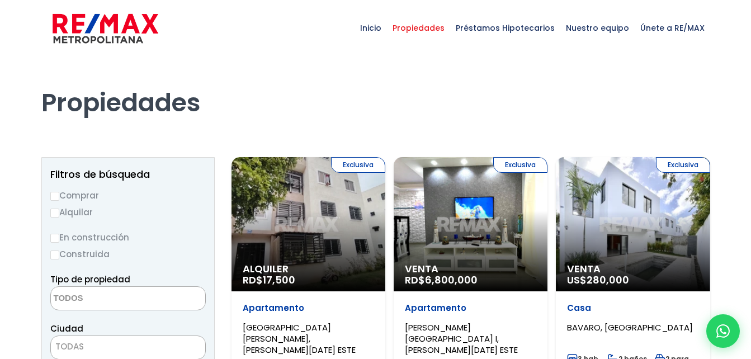
select select
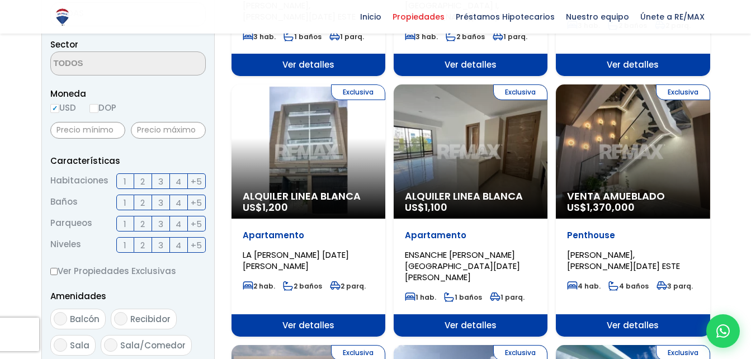
scroll to position [335, 0]
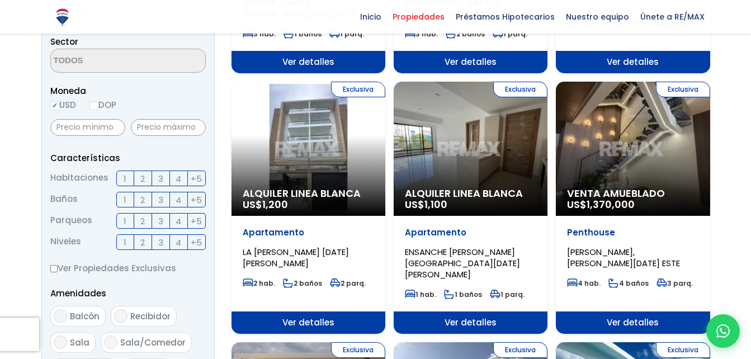
click at [635, 162] on div "Exclusiva Venta Amueblado US$ 1,370,000" at bounding box center [633, 149] width 154 height 134
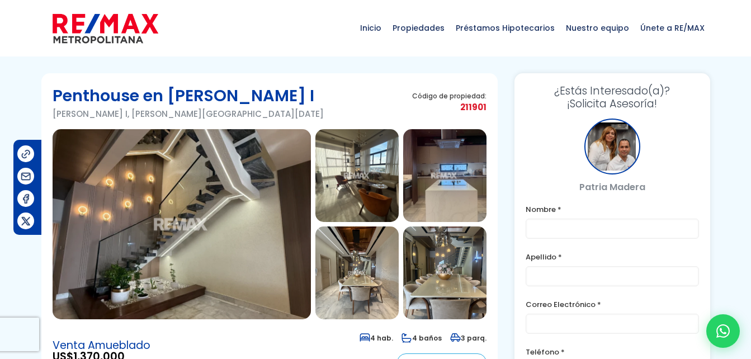
click at [149, 221] on img at bounding box center [182, 224] width 258 height 190
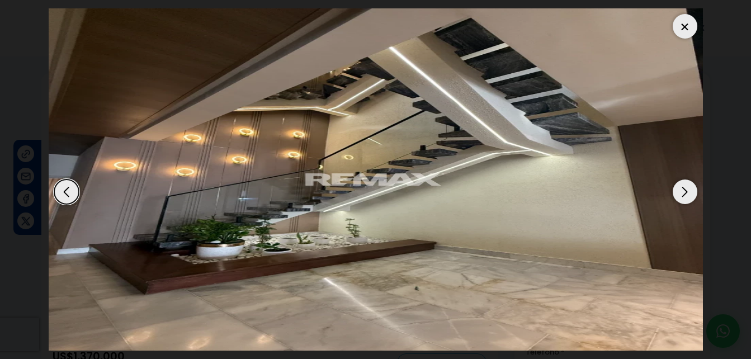
click at [686, 194] on div "Next slide" at bounding box center [685, 191] width 25 height 25
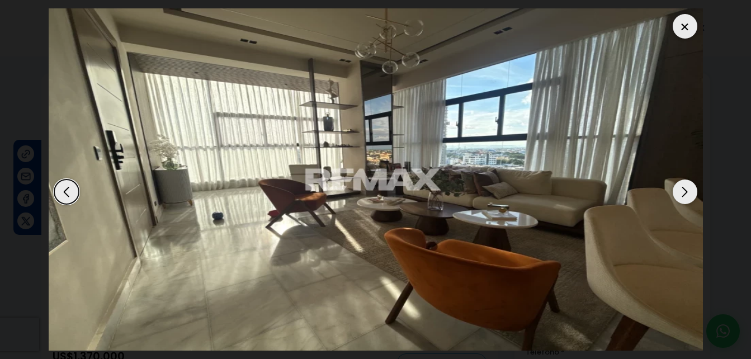
click at [686, 194] on div "Next slide" at bounding box center [685, 191] width 25 height 25
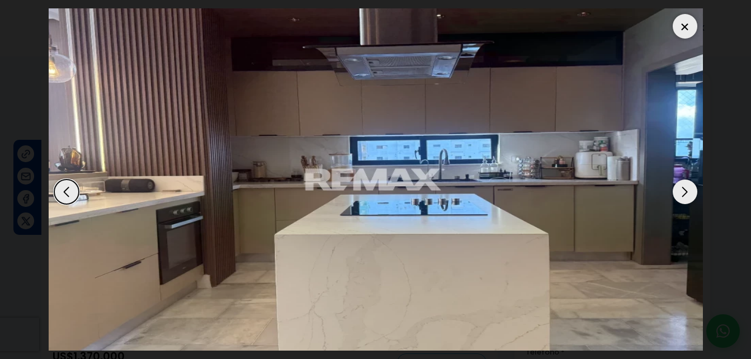
click at [686, 194] on div "Next slide" at bounding box center [685, 191] width 25 height 25
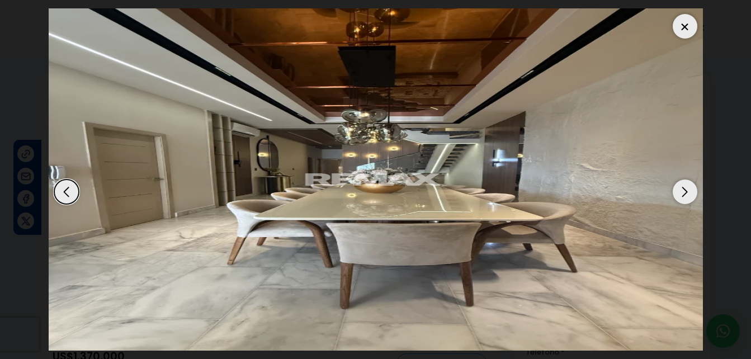
click at [685, 194] on div "Next slide" at bounding box center [685, 191] width 25 height 25
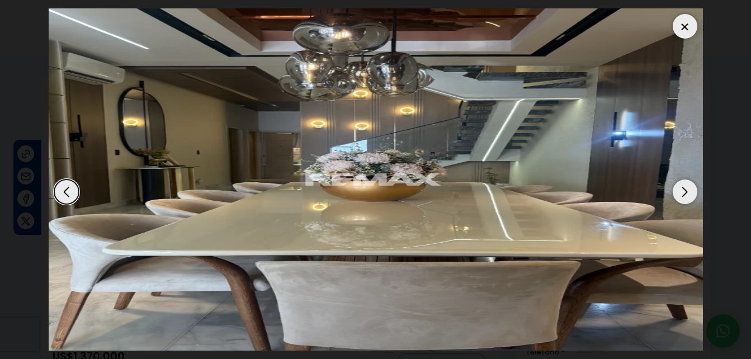
click at [685, 194] on div "Next slide" at bounding box center [685, 191] width 25 height 25
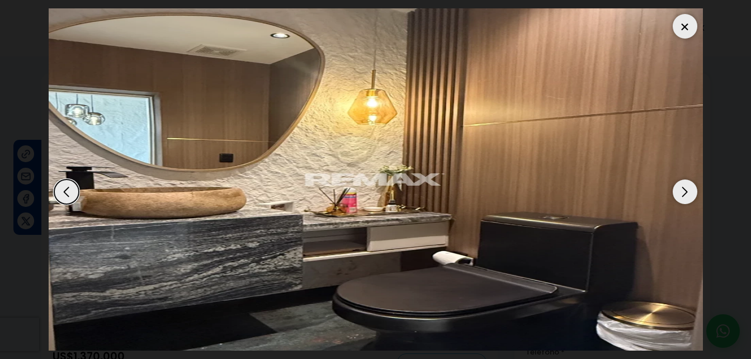
click at [685, 194] on div "Next slide" at bounding box center [685, 191] width 25 height 25
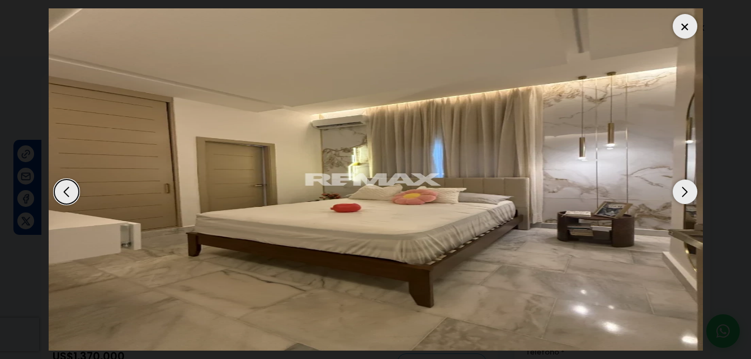
click at [685, 194] on div "Next slide" at bounding box center [685, 191] width 25 height 25
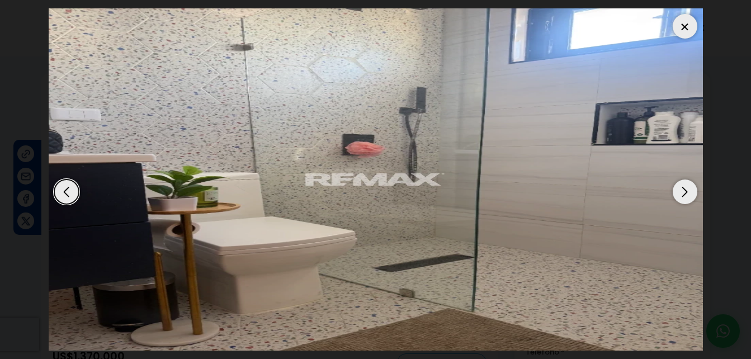
click at [685, 194] on div "Next slide" at bounding box center [685, 191] width 25 height 25
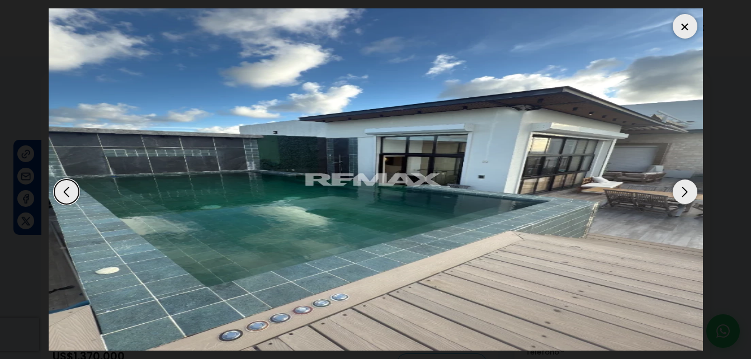
click at [685, 194] on div "Next slide" at bounding box center [685, 191] width 25 height 25
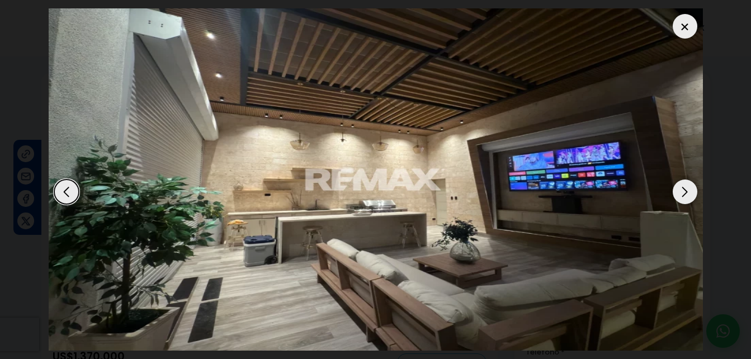
click at [685, 194] on div "Next slide" at bounding box center [685, 191] width 25 height 25
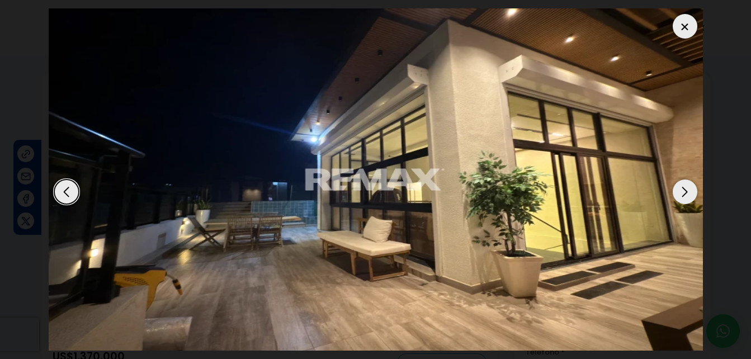
click at [68, 191] on div "Previous slide" at bounding box center [66, 191] width 25 height 25
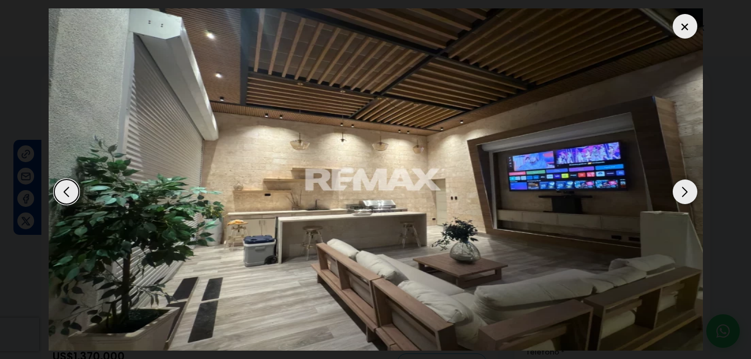
click at [687, 190] on div "Next slide" at bounding box center [685, 191] width 25 height 25
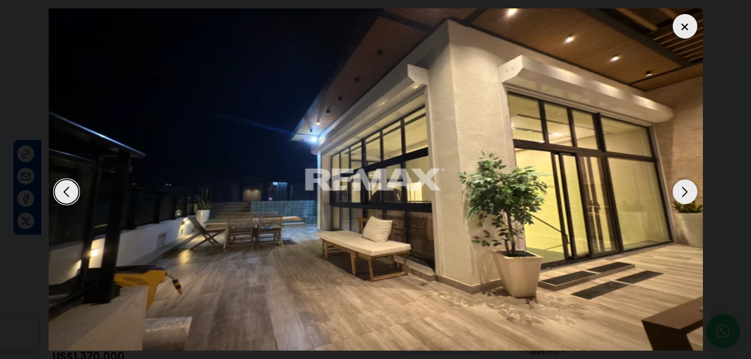
click at [687, 190] on div "Next slide" at bounding box center [685, 191] width 25 height 25
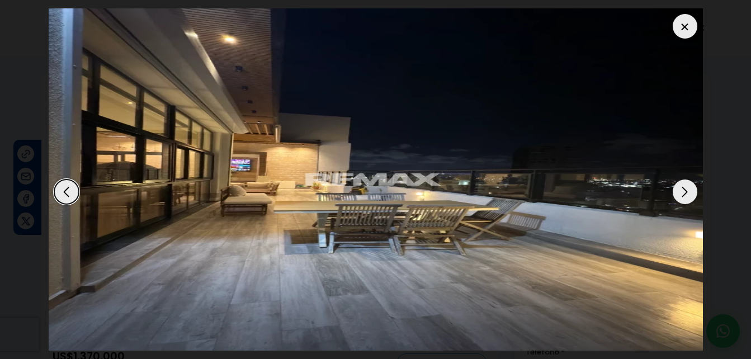
click at [687, 190] on div "Next slide" at bounding box center [685, 191] width 25 height 25
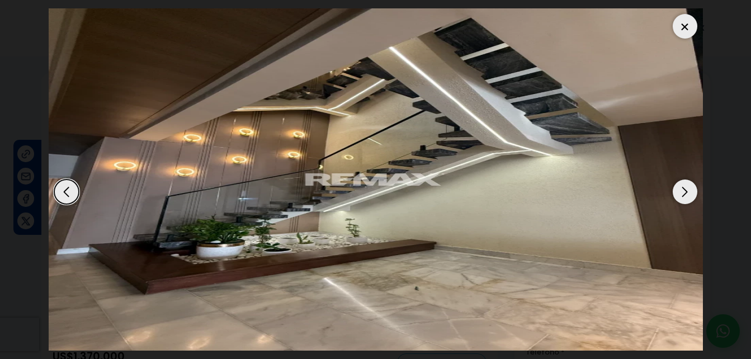
click at [687, 190] on div "Next slide" at bounding box center [685, 191] width 25 height 25
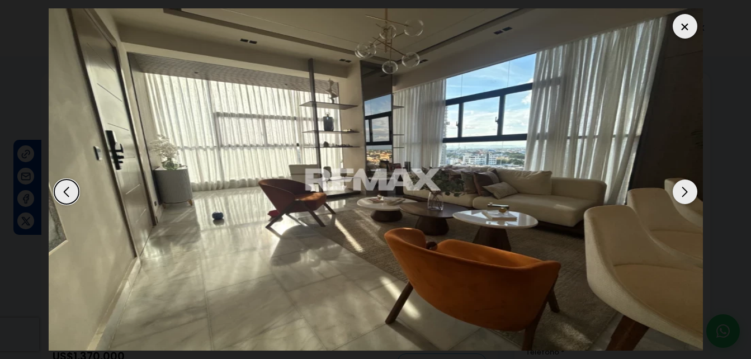
click at [687, 190] on div "Next slide" at bounding box center [685, 191] width 25 height 25
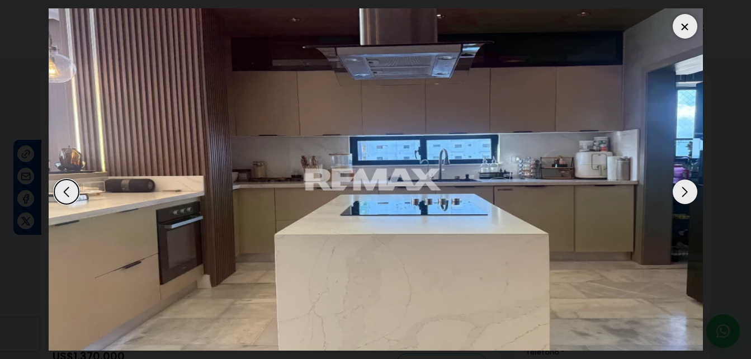
click at [687, 190] on div "Next slide" at bounding box center [685, 191] width 25 height 25
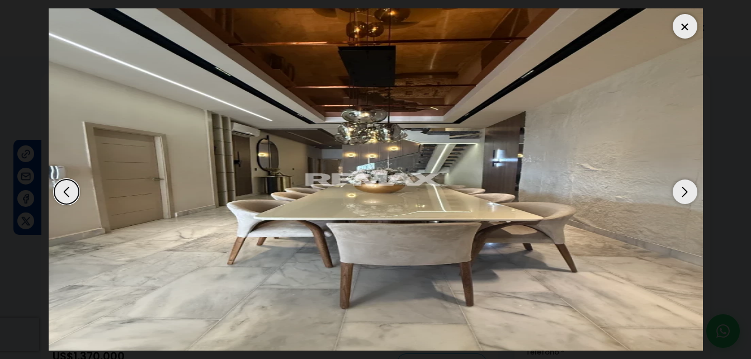
click at [687, 190] on div "Next slide" at bounding box center [685, 191] width 25 height 25
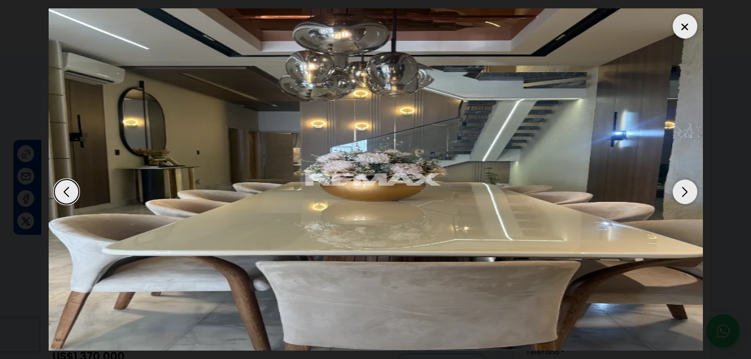
click at [687, 190] on div "Next slide" at bounding box center [685, 191] width 25 height 25
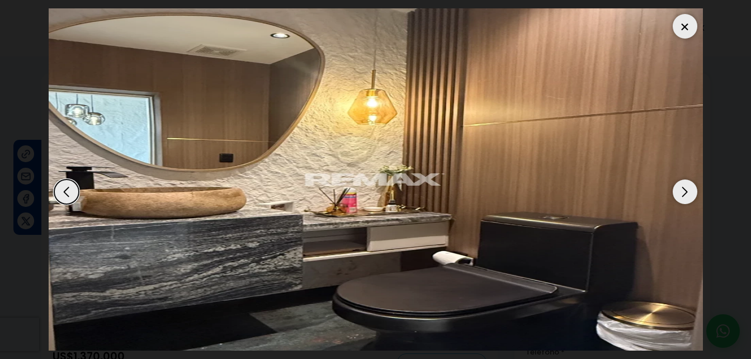
click at [687, 190] on div "Next slide" at bounding box center [685, 191] width 25 height 25
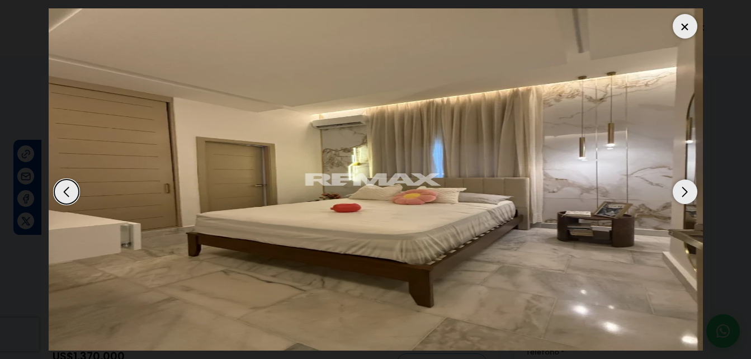
click at [684, 27] on div at bounding box center [685, 26] width 25 height 25
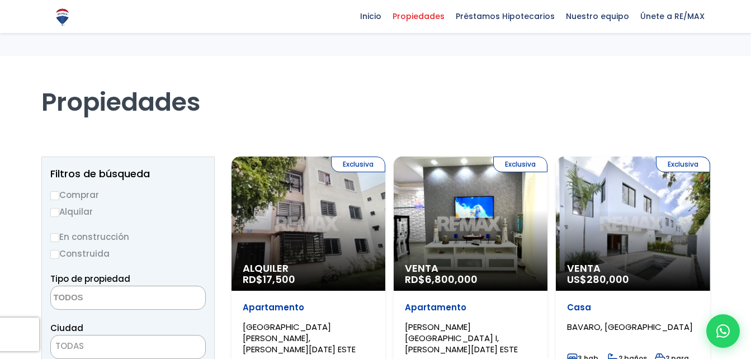
select select
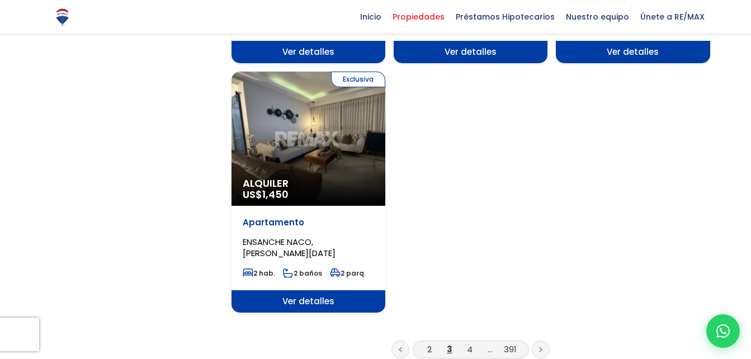
scroll to position [1454, 0]
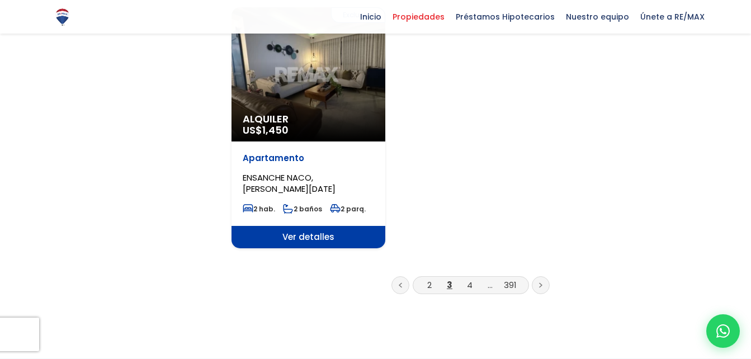
click at [545, 276] on link at bounding box center [541, 285] width 18 height 18
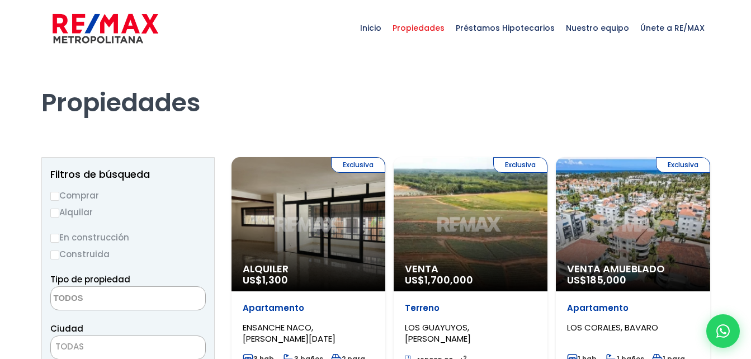
select select
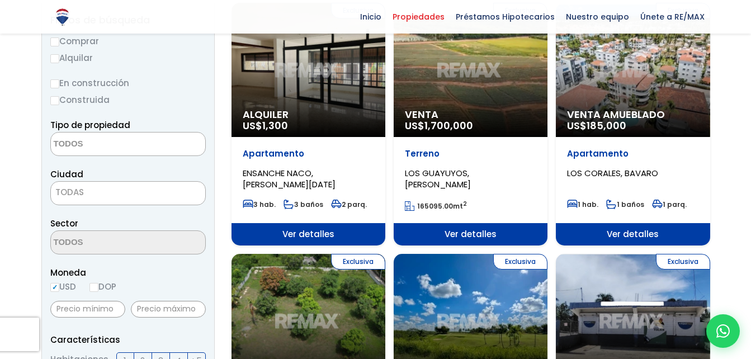
scroll to position [112, 0]
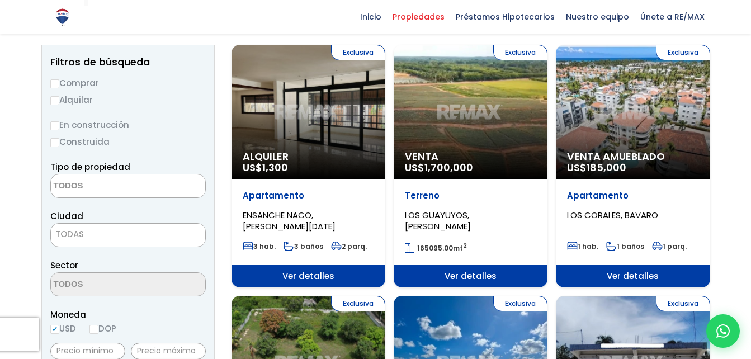
click at [325, 135] on div "Exclusiva Alquiler US$ 1,300" at bounding box center [308, 112] width 154 height 134
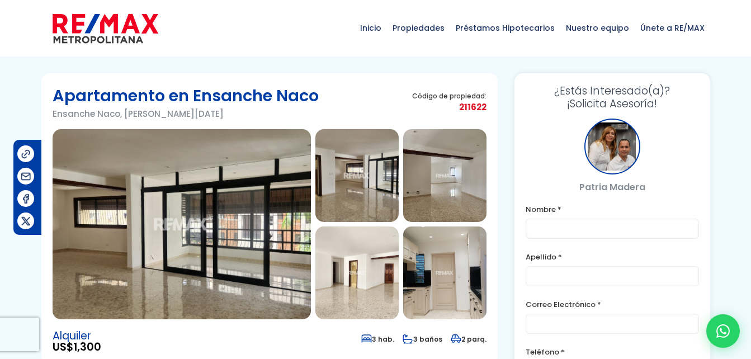
click at [226, 202] on img at bounding box center [182, 224] width 258 height 190
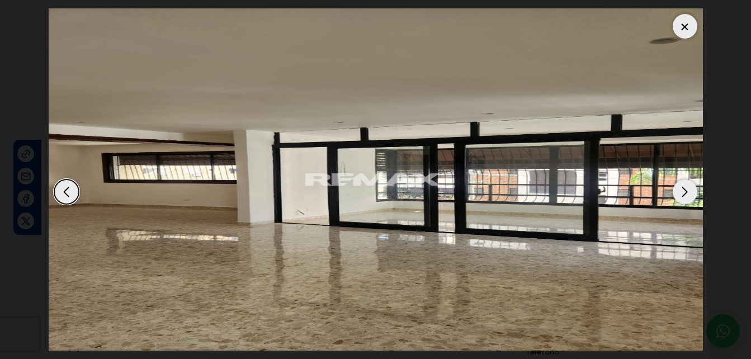
click at [685, 187] on div "Next slide" at bounding box center [685, 191] width 25 height 25
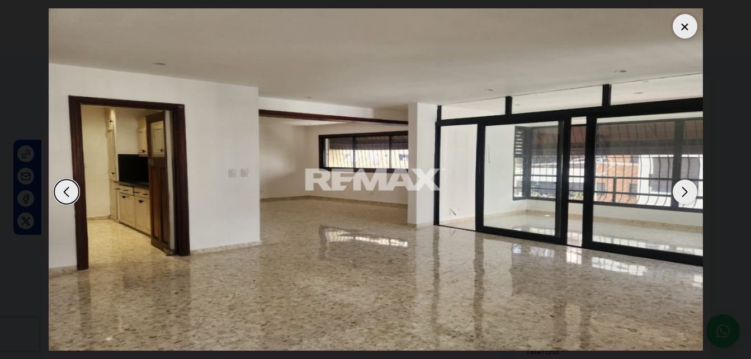
click at [684, 187] on div "Next slide" at bounding box center [685, 191] width 25 height 25
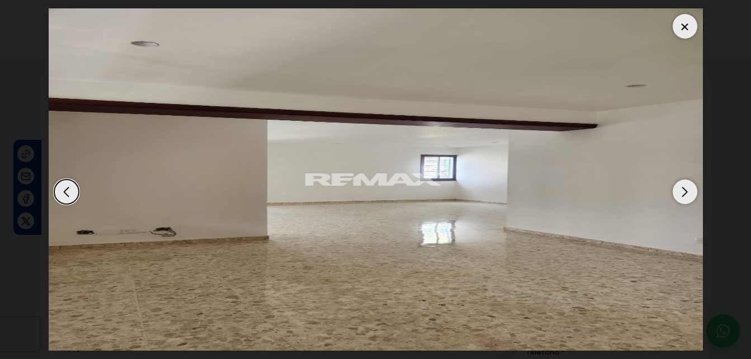
click at [683, 187] on div "Next slide" at bounding box center [685, 191] width 25 height 25
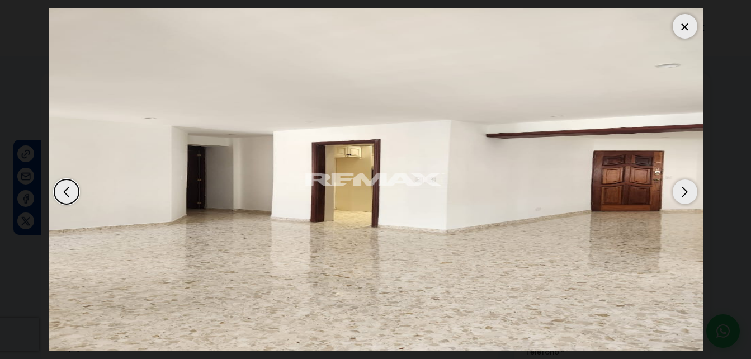
click at [682, 187] on div "Next slide" at bounding box center [685, 191] width 25 height 25
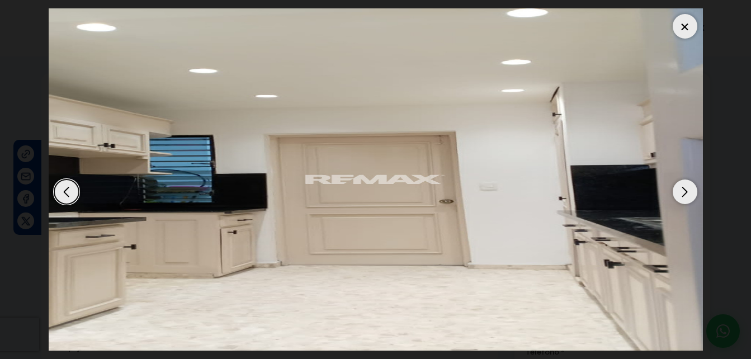
click at [682, 187] on div "Next slide" at bounding box center [685, 191] width 25 height 25
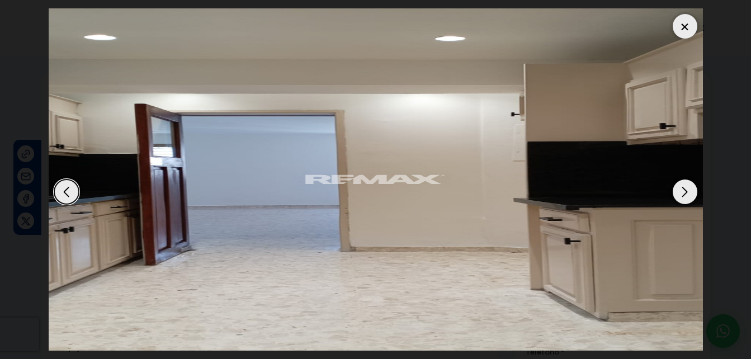
click at [682, 187] on div "Next slide" at bounding box center [685, 191] width 25 height 25
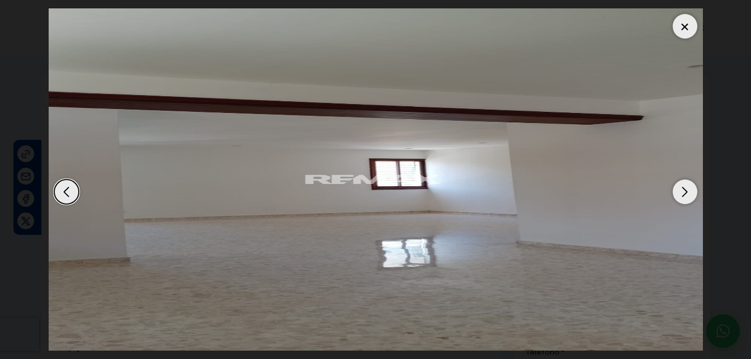
click at [682, 187] on div "Next slide" at bounding box center [685, 191] width 25 height 25
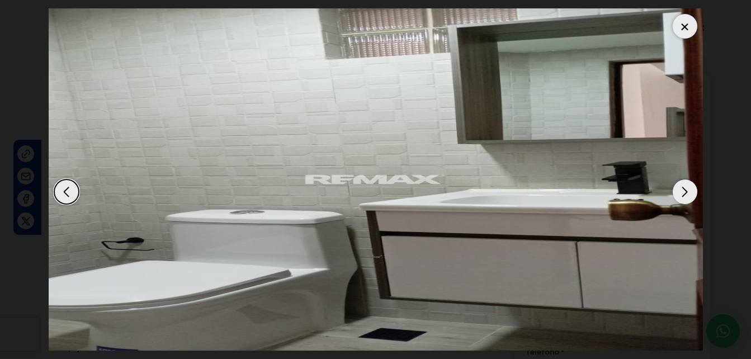
click at [682, 187] on div "Next slide" at bounding box center [685, 191] width 25 height 25
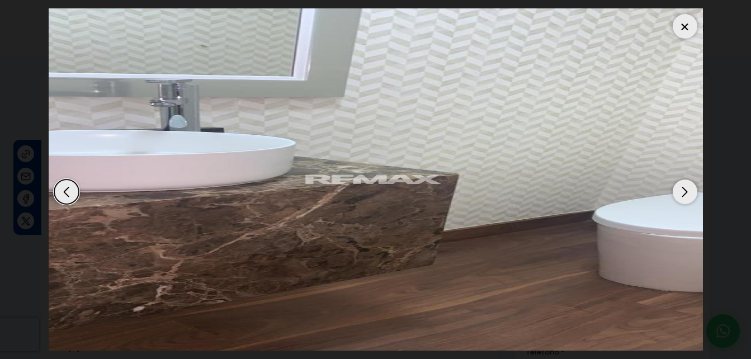
click at [682, 187] on div "Next slide" at bounding box center [685, 191] width 25 height 25
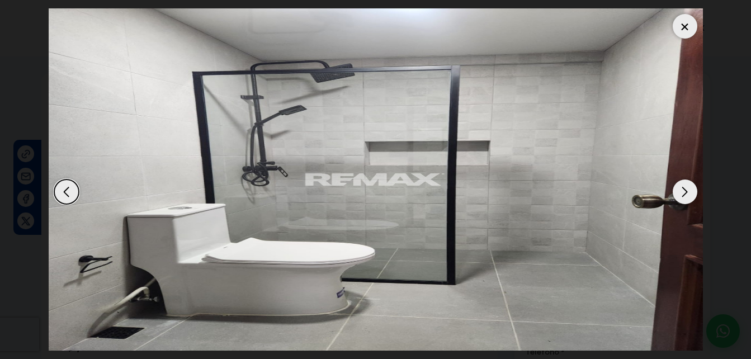
click at [682, 187] on div "Next slide" at bounding box center [685, 191] width 25 height 25
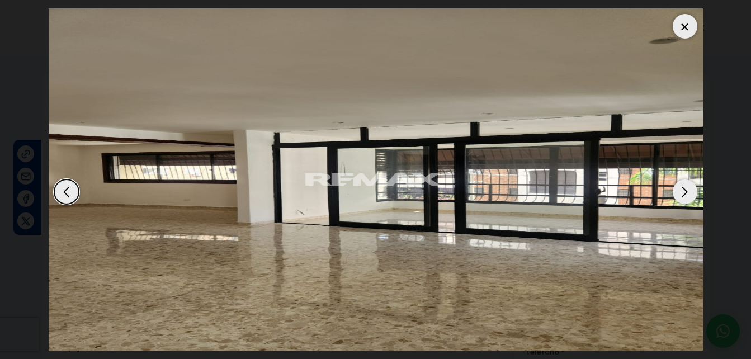
click at [682, 187] on div "Next slide" at bounding box center [685, 191] width 25 height 25
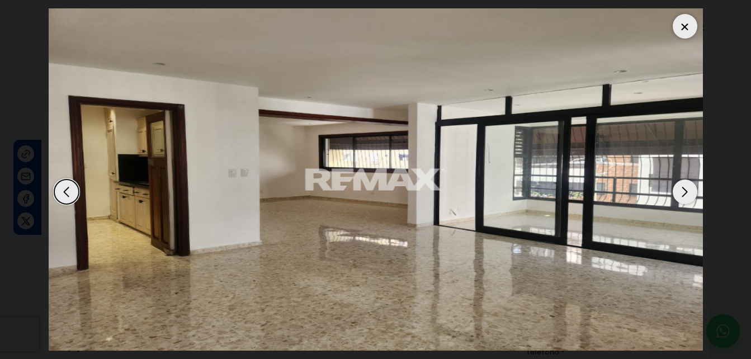
click at [682, 187] on div "Next slide" at bounding box center [685, 191] width 25 height 25
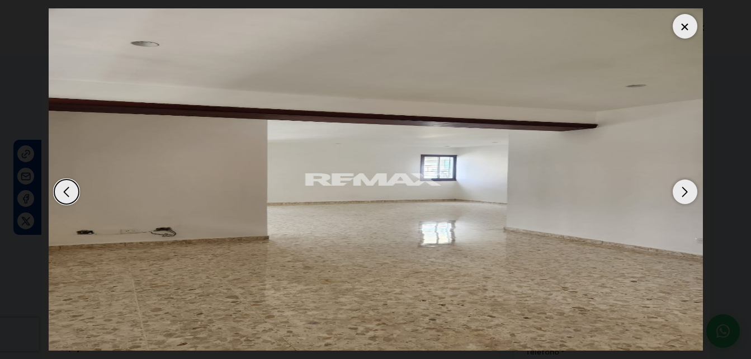
click at [682, 187] on div "Next slide" at bounding box center [685, 191] width 25 height 25
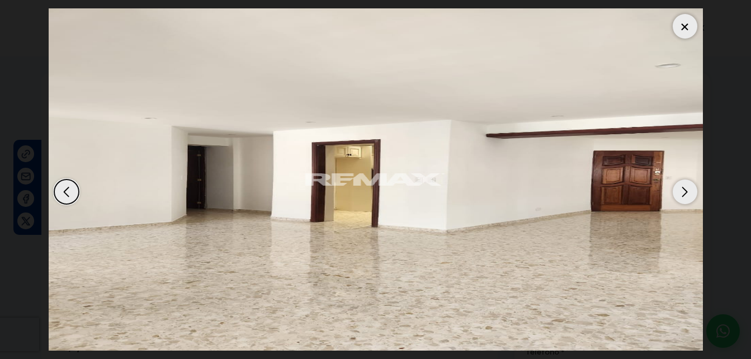
click at [689, 31] on div at bounding box center [685, 26] width 25 height 25
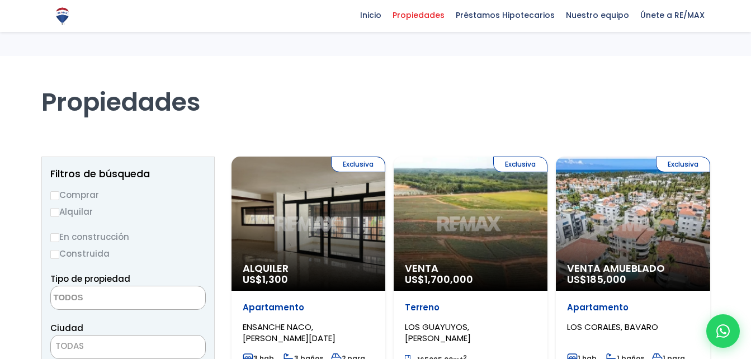
select select
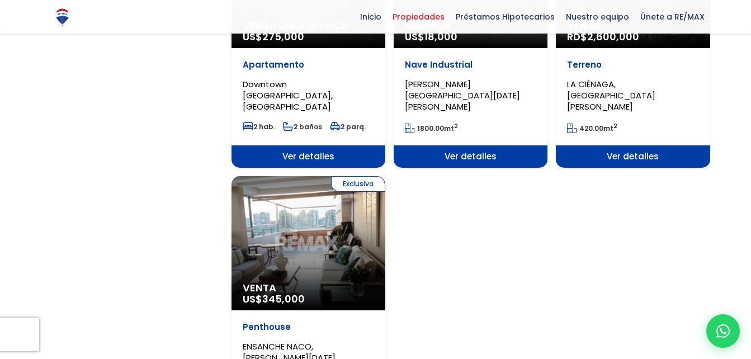
scroll to position [1398, 0]
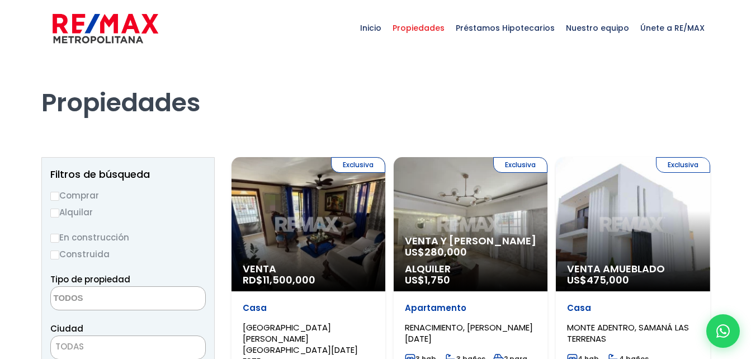
select select
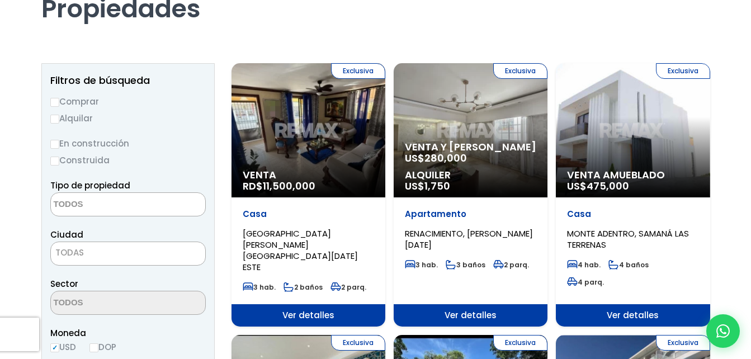
scroll to position [112, 0]
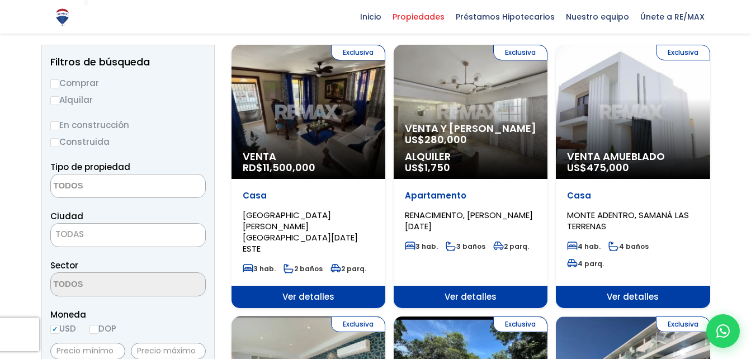
click at [449, 136] on span "280,000" at bounding box center [445, 140] width 42 height 14
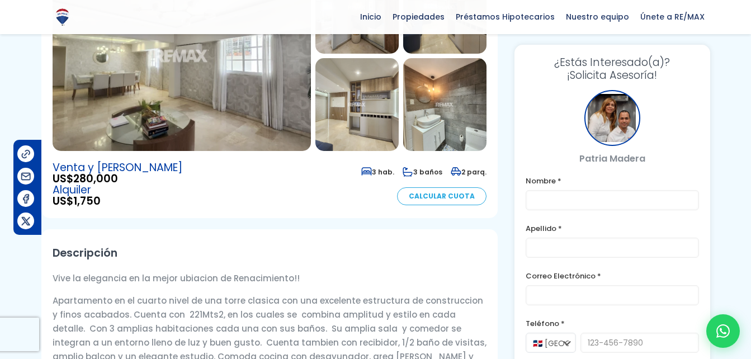
scroll to position [112, 0]
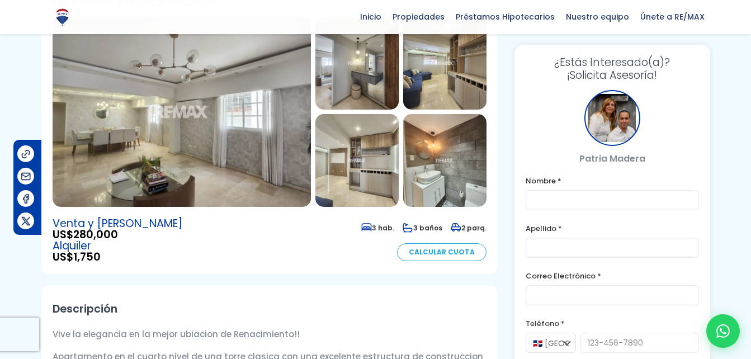
click at [190, 117] on img at bounding box center [182, 112] width 258 height 190
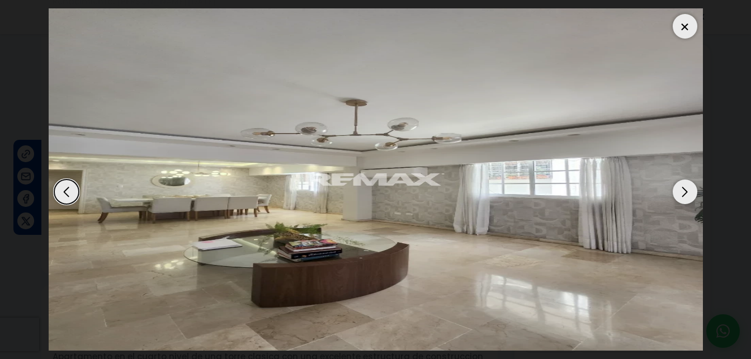
click at [688, 195] on div "Next slide" at bounding box center [685, 191] width 25 height 25
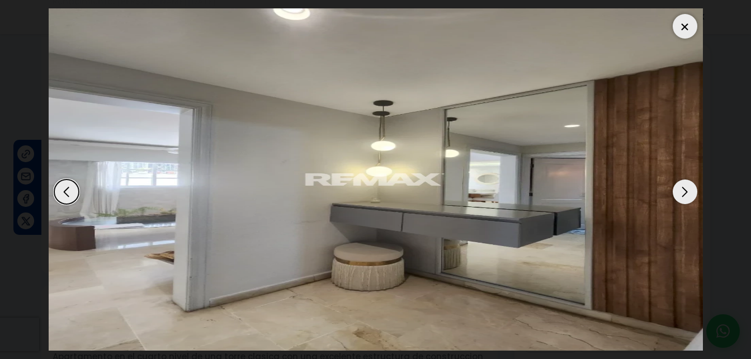
click at [688, 195] on div "Next slide" at bounding box center [685, 191] width 25 height 25
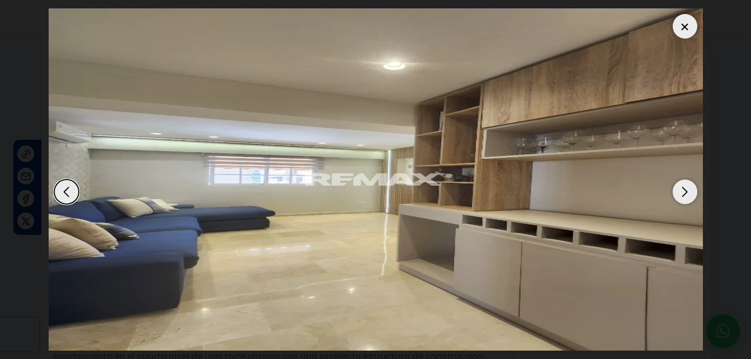
click at [688, 195] on div "Next slide" at bounding box center [685, 191] width 25 height 25
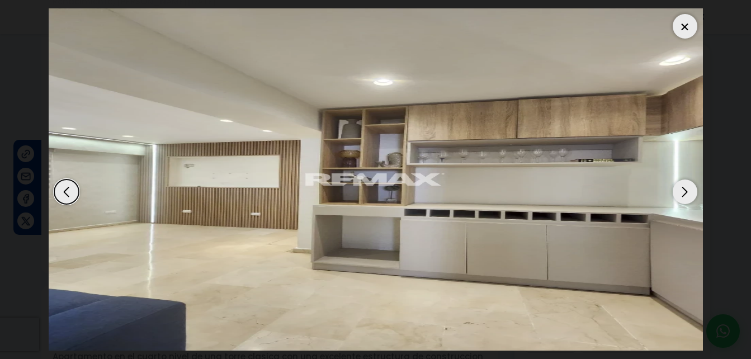
click at [688, 195] on div "Next slide" at bounding box center [685, 191] width 25 height 25
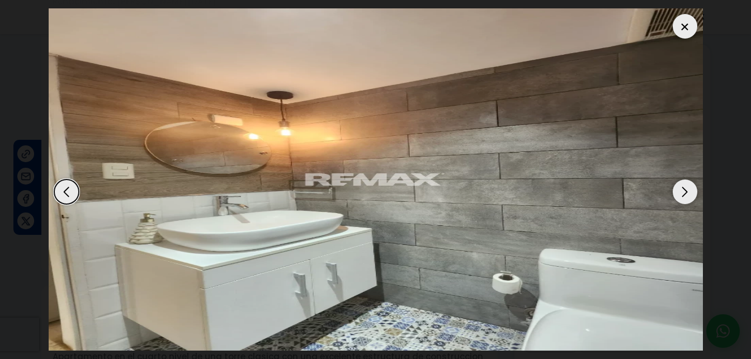
click at [688, 195] on div "Next slide" at bounding box center [685, 191] width 25 height 25
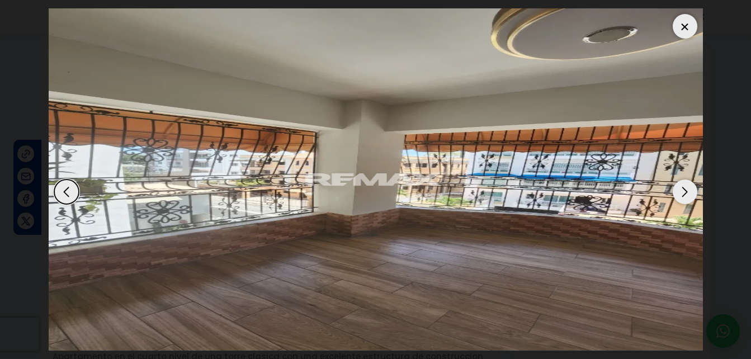
click at [687, 196] on div "Next slide" at bounding box center [685, 191] width 25 height 25
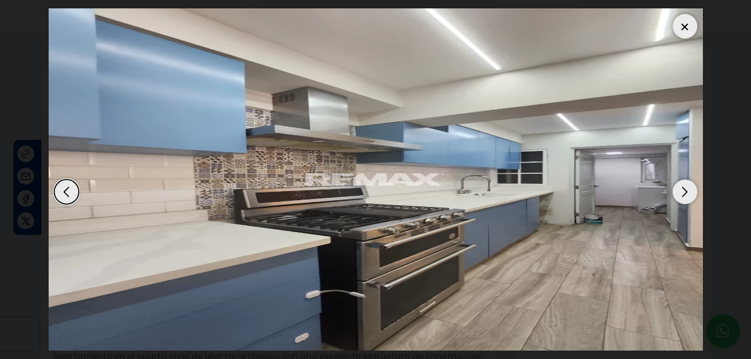
click at [687, 196] on div "Next slide" at bounding box center [685, 191] width 25 height 25
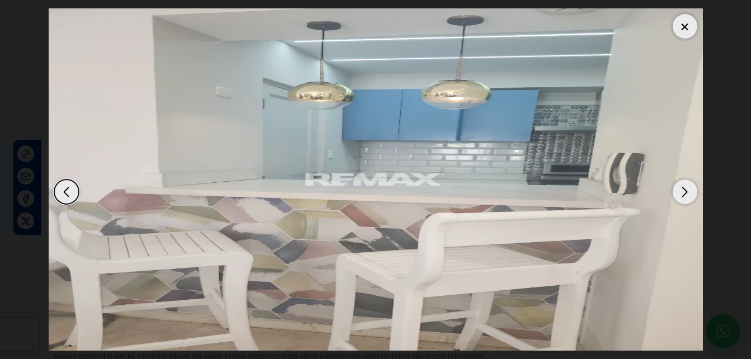
click at [687, 196] on div "Next slide" at bounding box center [685, 191] width 25 height 25
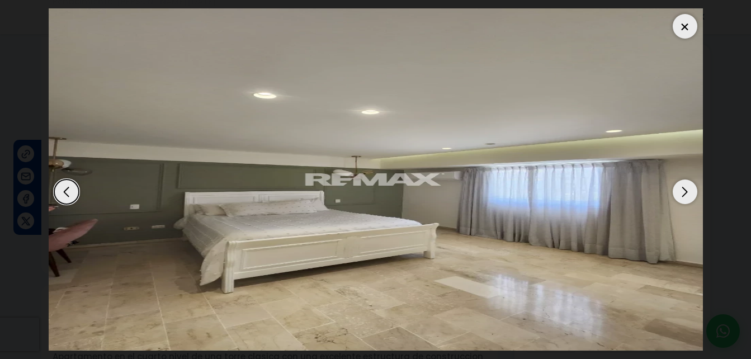
click at [687, 196] on div "Next slide" at bounding box center [685, 191] width 25 height 25
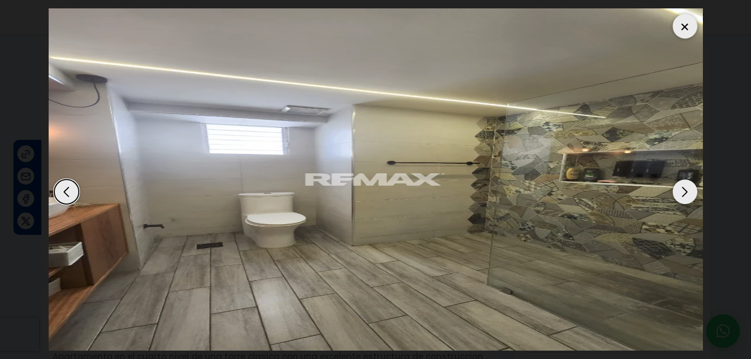
click at [687, 196] on div "Next slide" at bounding box center [685, 191] width 25 height 25
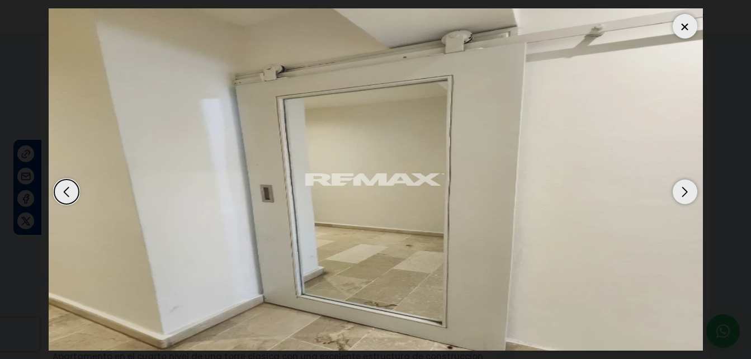
click at [687, 196] on div "Next slide" at bounding box center [685, 191] width 25 height 25
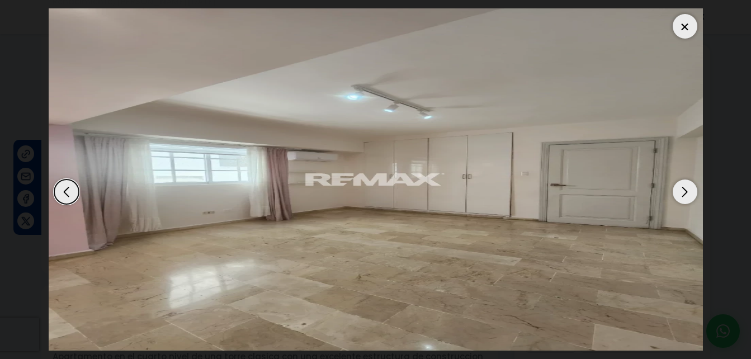
click at [687, 196] on div "Next slide" at bounding box center [685, 191] width 25 height 25
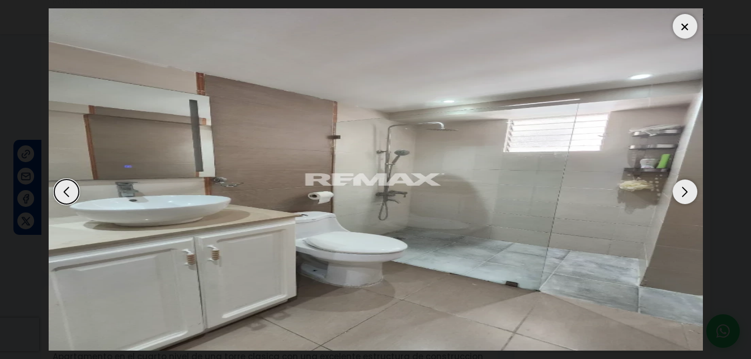
click at [687, 196] on div "Next slide" at bounding box center [685, 191] width 25 height 25
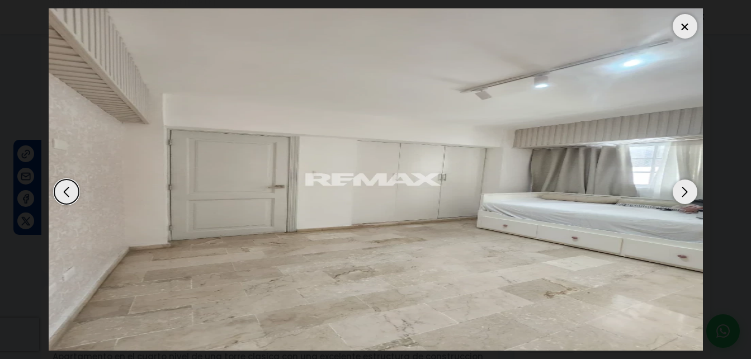
click at [687, 196] on div "Next slide" at bounding box center [685, 191] width 25 height 25
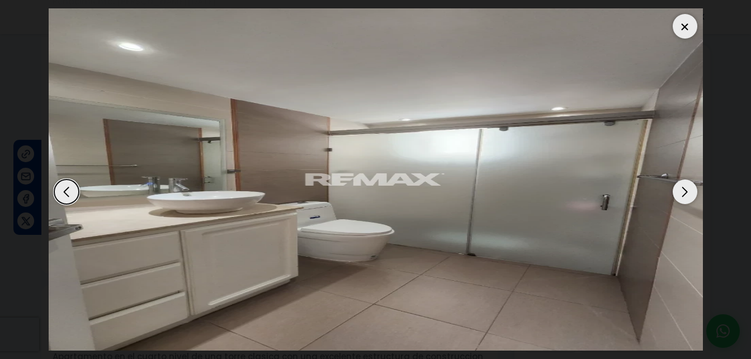
click at [687, 196] on div "Next slide" at bounding box center [685, 191] width 25 height 25
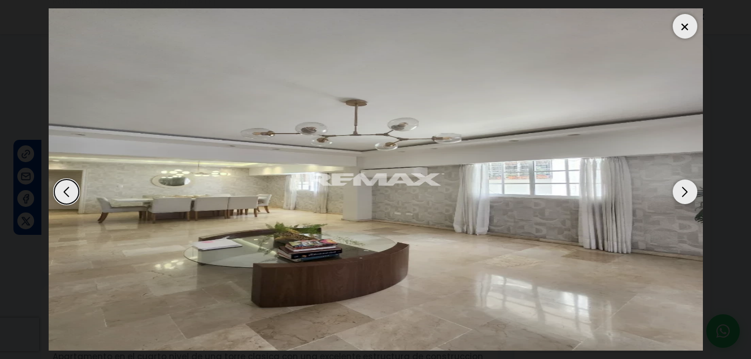
click at [687, 196] on div "Next slide" at bounding box center [685, 191] width 25 height 25
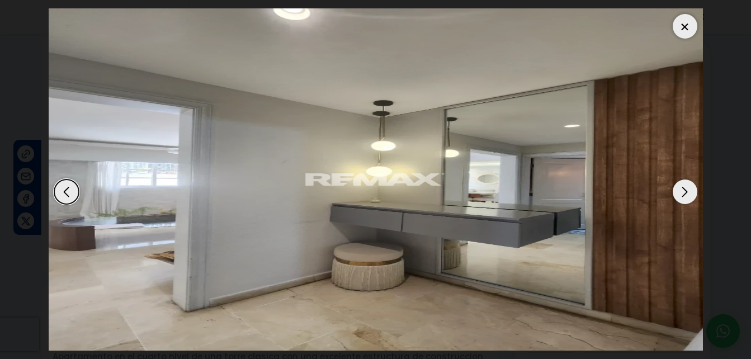
click at [684, 25] on div at bounding box center [685, 26] width 25 height 25
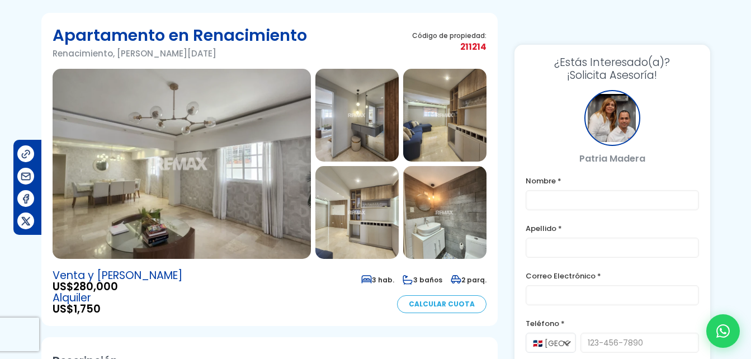
scroll to position [0, 0]
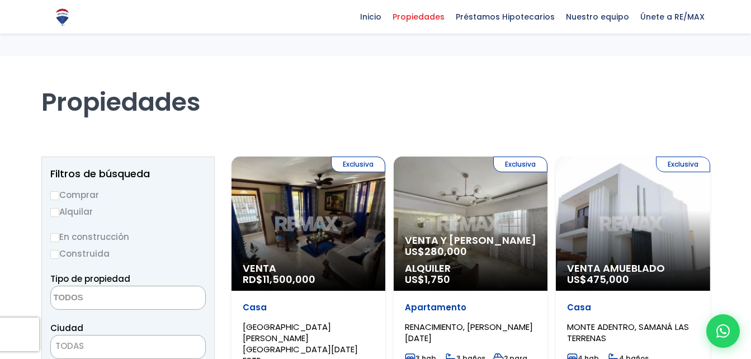
select select
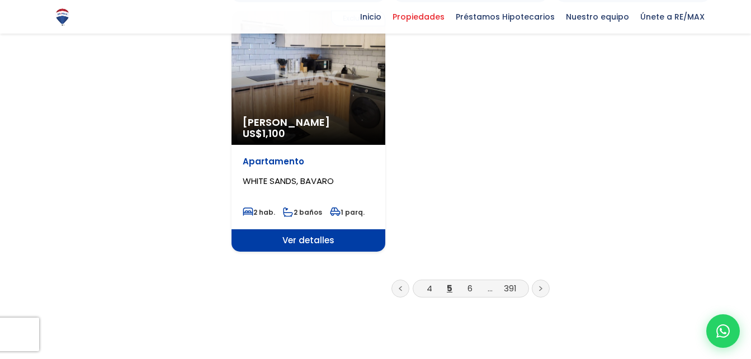
scroll to position [1566, 0]
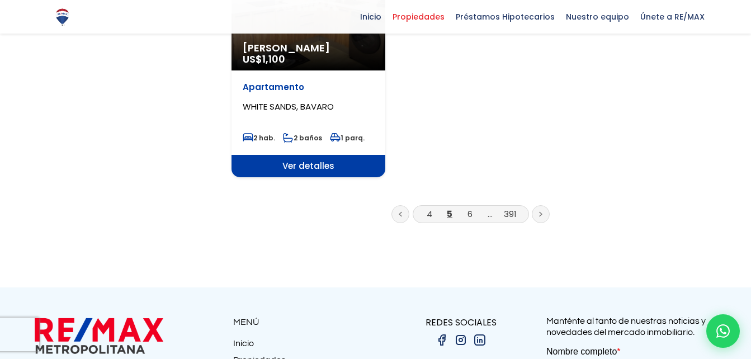
click at [539, 211] on icon at bounding box center [540, 214] width 3 height 6
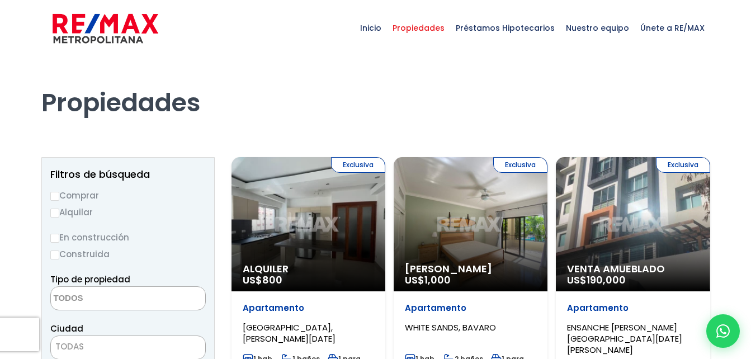
select select
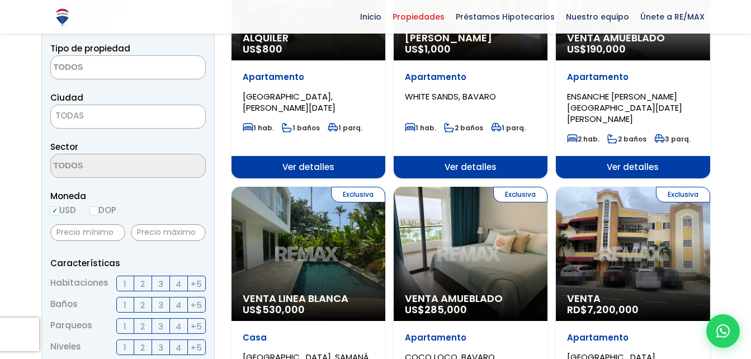
scroll to position [335, 0]
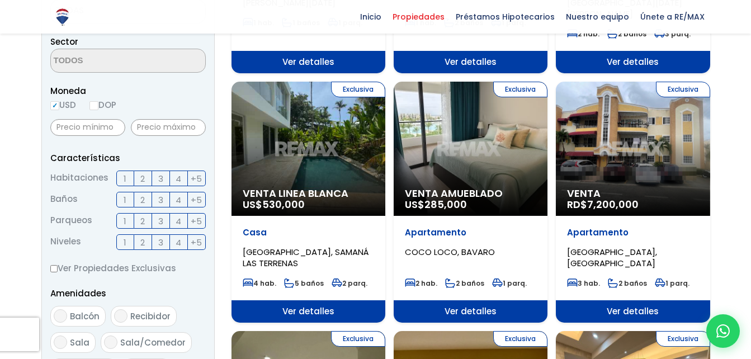
click at [632, 149] on div "Exclusiva Venta RD$ 7,200,000" at bounding box center [633, 149] width 154 height 134
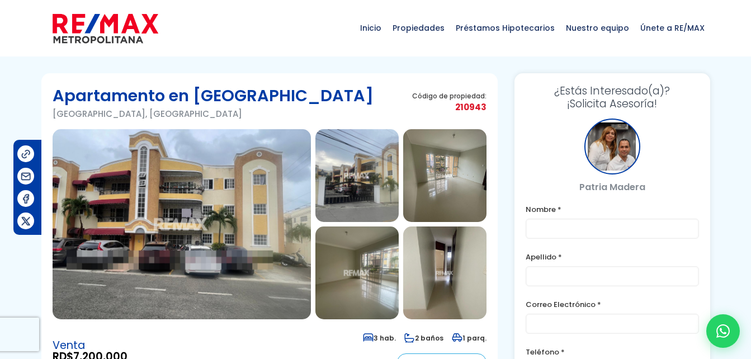
click at [214, 189] on img at bounding box center [182, 224] width 258 height 190
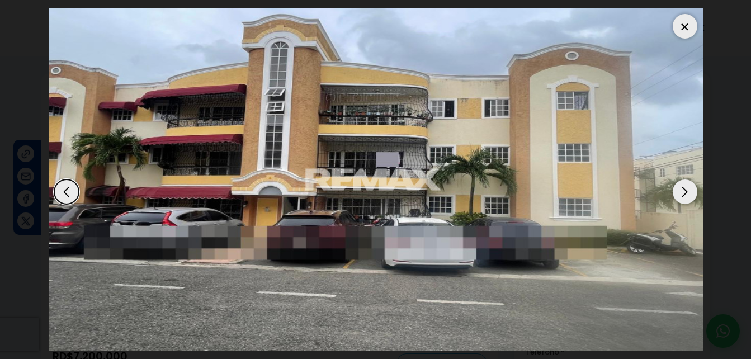
click at [689, 189] on div "Next slide" at bounding box center [685, 191] width 25 height 25
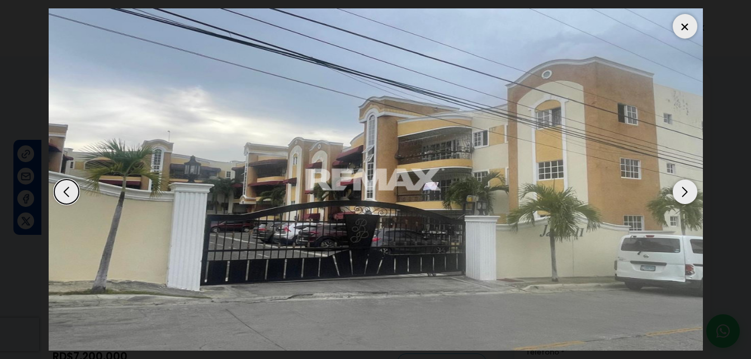
click at [689, 189] on div "Next slide" at bounding box center [685, 191] width 25 height 25
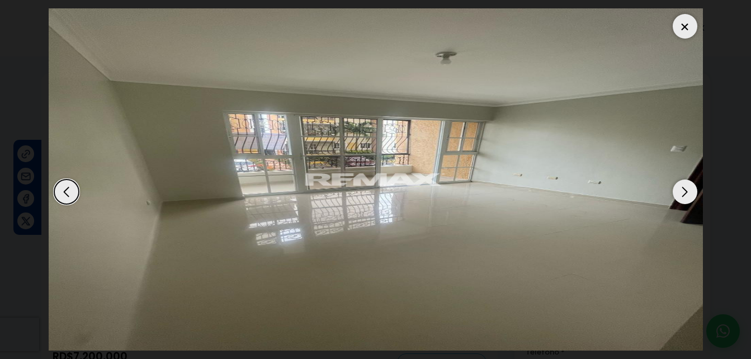
click at [689, 189] on div "Next slide" at bounding box center [685, 191] width 25 height 25
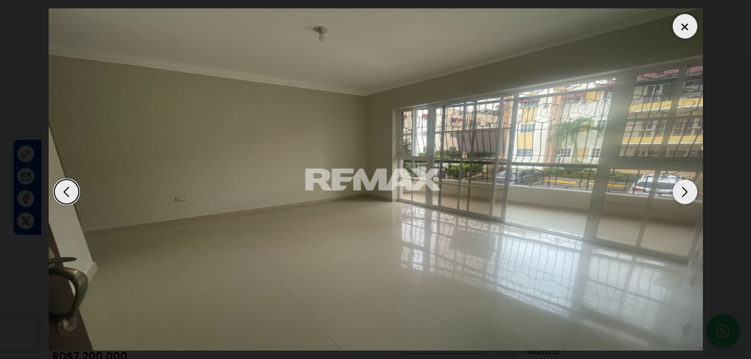
click at [689, 189] on div "Next slide" at bounding box center [685, 191] width 25 height 25
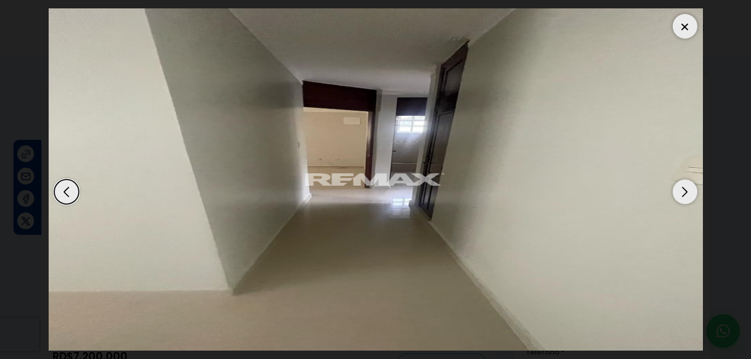
click at [689, 189] on div "Next slide" at bounding box center [685, 191] width 25 height 25
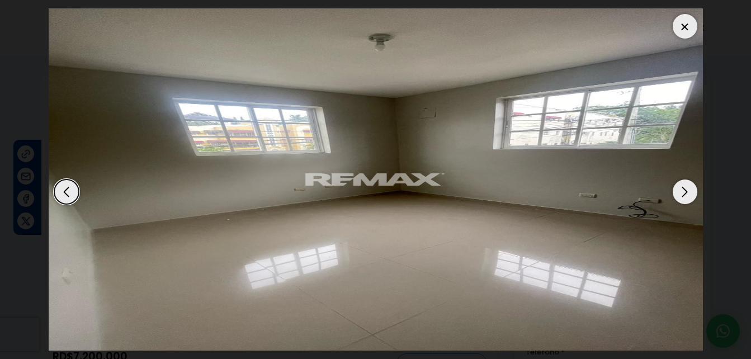
click at [689, 189] on div "Next slide" at bounding box center [685, 191] width 25 height 25
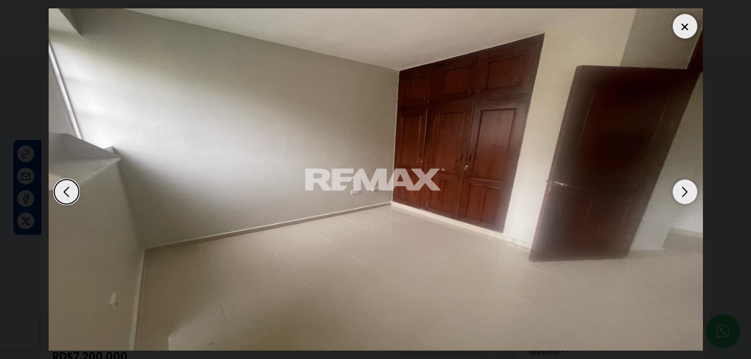
click at [689, 189] on div "Next slide" at bounding box center [685, 191] width 25 height 25
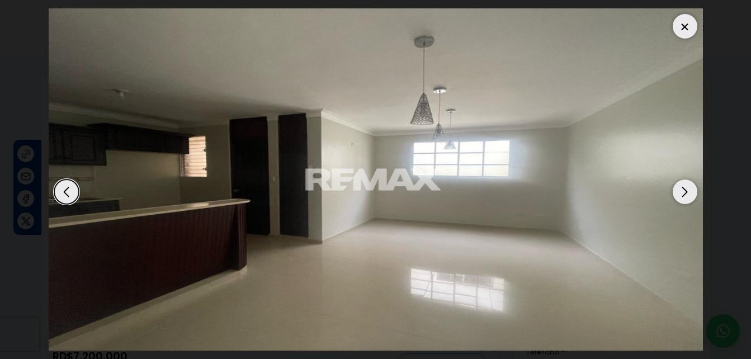
click at [689, 189] on div "Next slide" at bounding box center [685, 191] width 25 height 25
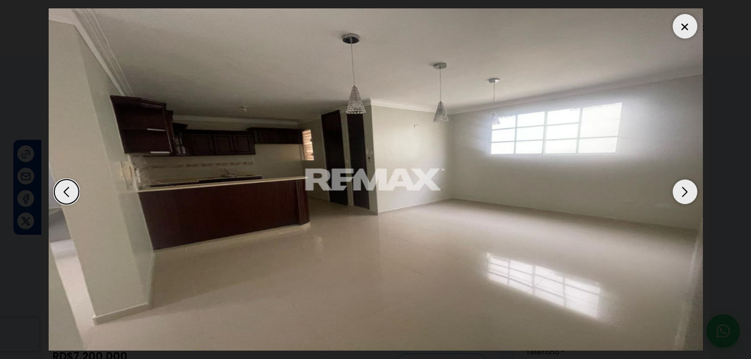
click at [689, 189] on div "Next slide" at bounding box center [685, 191] width 25 height 25
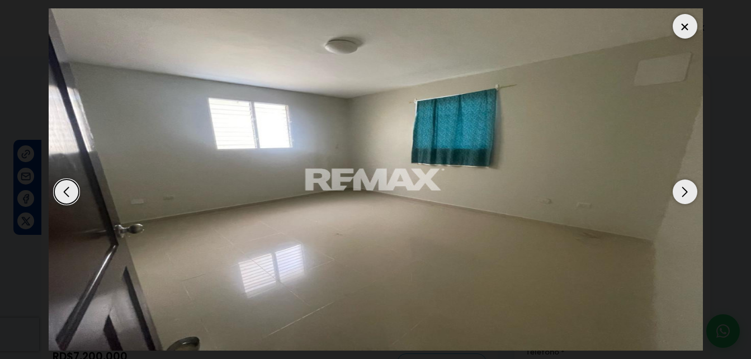
click at [689, 189] on div "Next slide" at bounding box center [685, 191] width 25 height 25
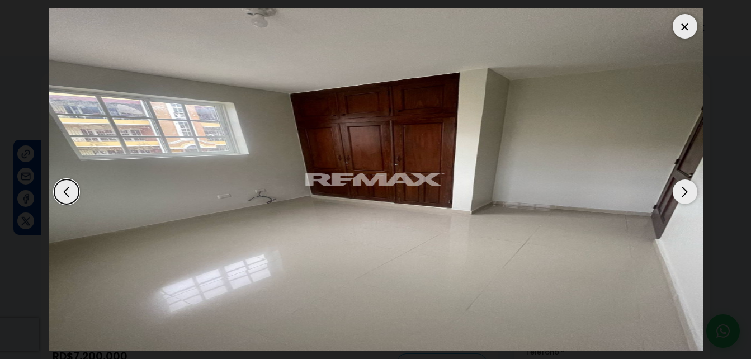
click at [689, 189] on div "Next slide" at bounding box center [685, 191] width 25 height 25
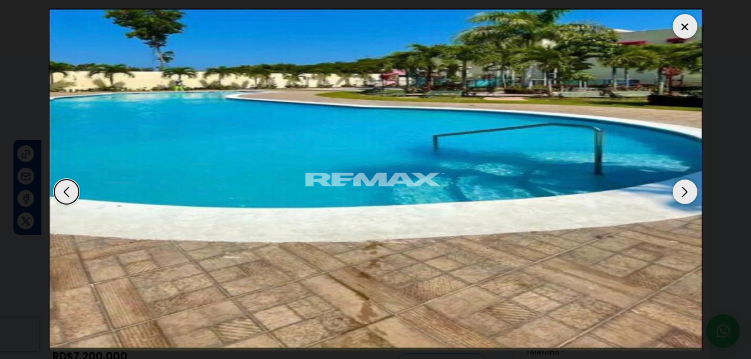
click at [687, 187] on div "Next slide" at bounding box center [685, 191] width 25 height 25
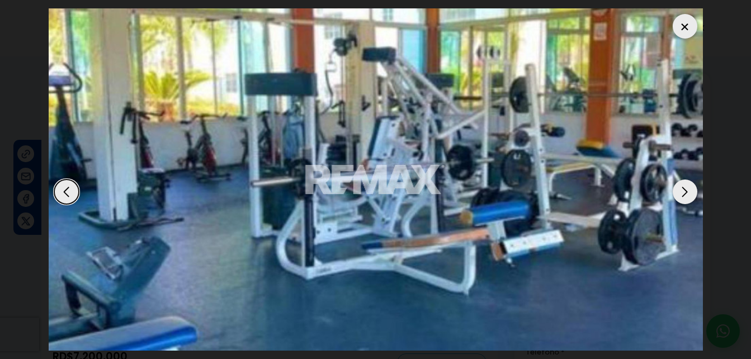
click at [687, 187] on div "Next slide" at bounding box center [685, 191] width 25 height 25
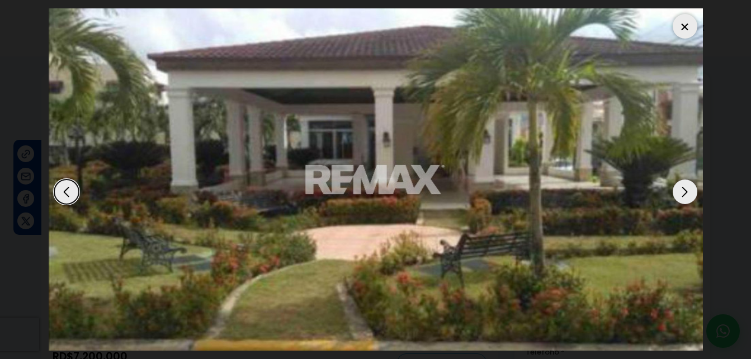
click at [687, 187] on div "Next slide" at bounding box center [685, 191] width 25 height 25
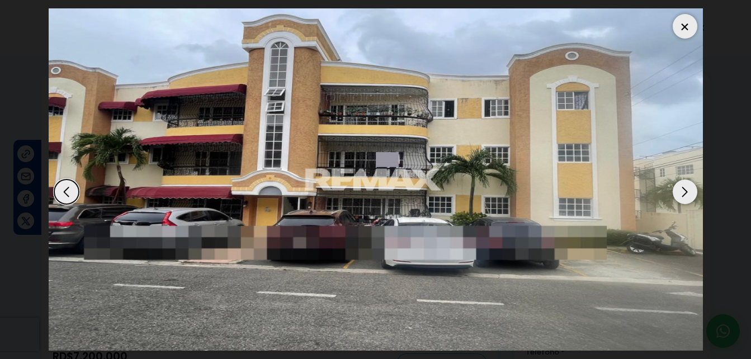
click at [687, 187] on div "Next slide" at bounding box center [685, 191] width 25 height 25
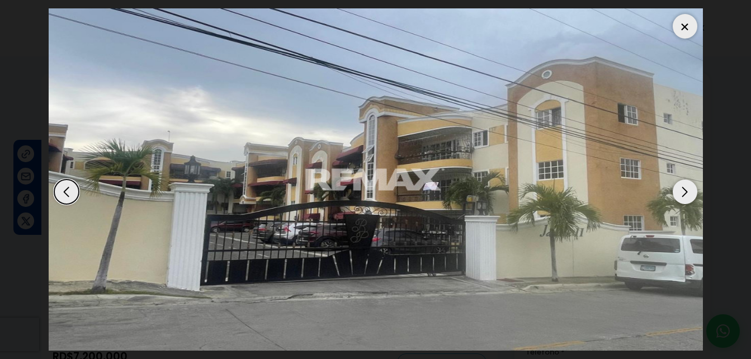
click at [674, 27] on div at bounding box center [685, 26] width 25 height 25
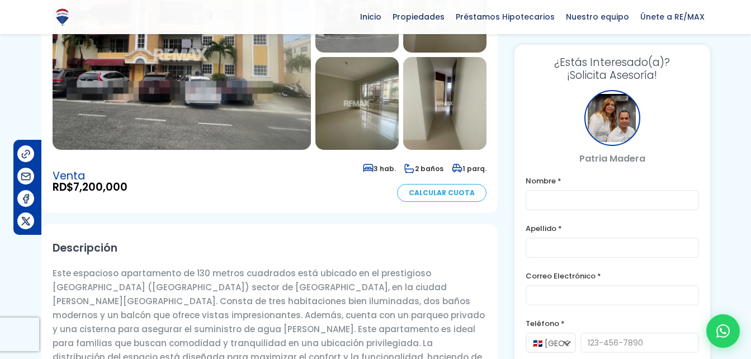
scroll to position [168, 0]
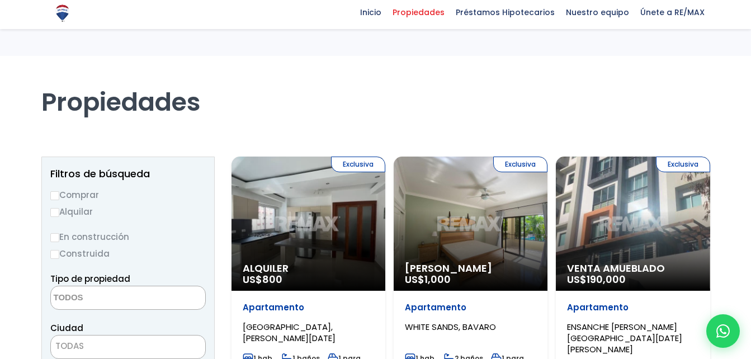
select select
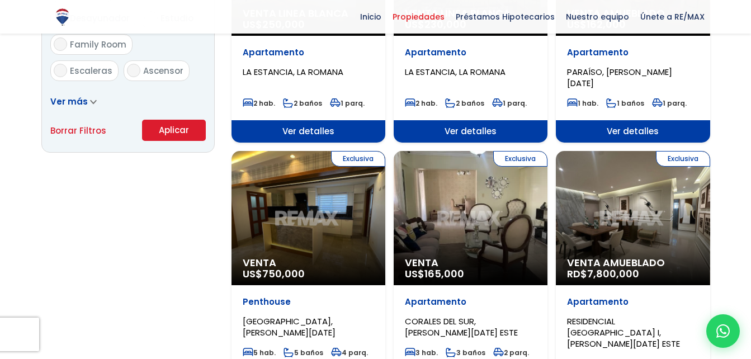
scroll to position [783, 0]
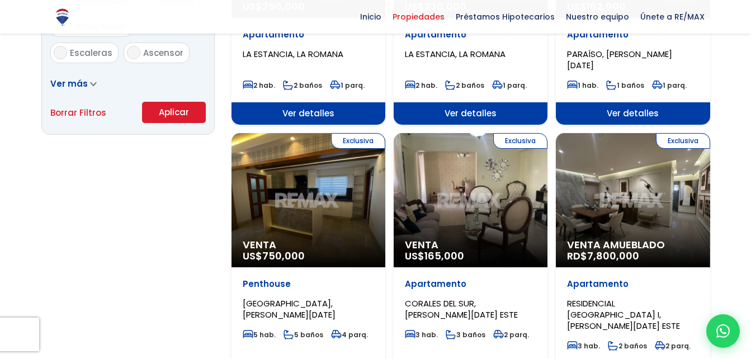
click at [309, 182] on div "Exclusiva Venta US$ 750,000" at bounding box center [308, 200] width 154 height 134
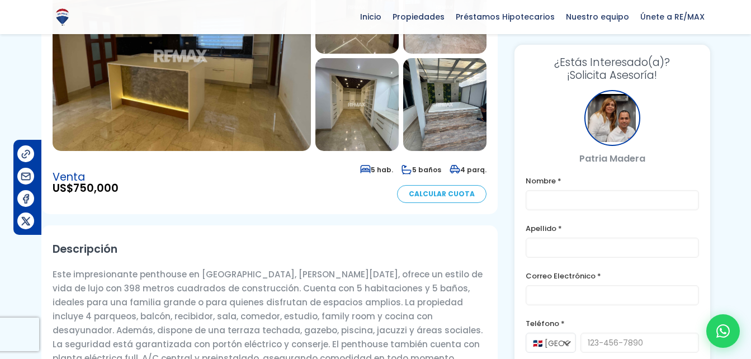
scroll to position [56, 0]
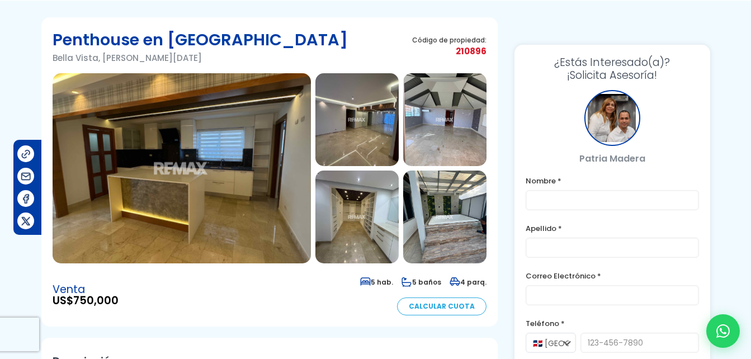
click at [219, 131] on img at bounding box center [182, 168] width 258 height 190
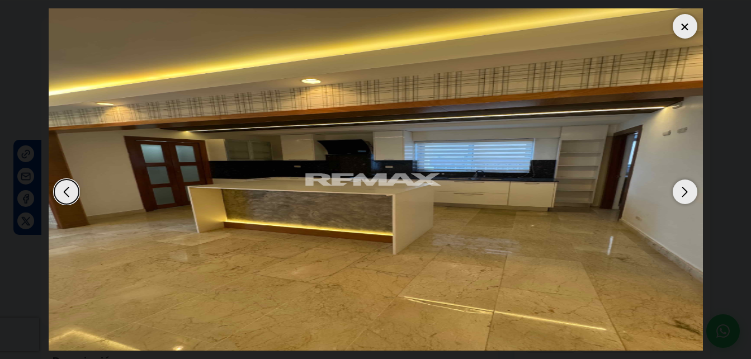
click at [687, 188] on div "Next slide" at bounding box center [685, 191] width 25 height 25
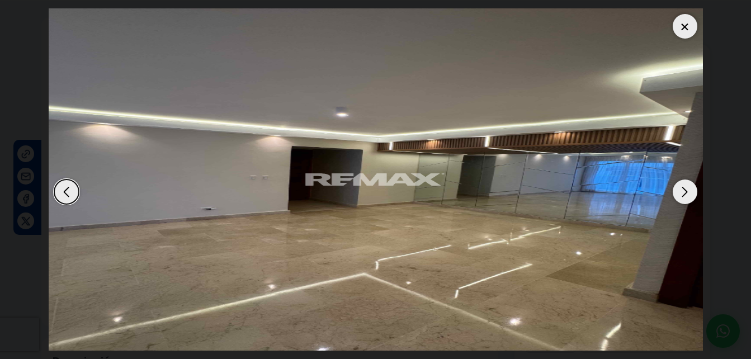
click at [687, 188] on div "Next slide" at bounding box center [685, 191] width 25 height 25
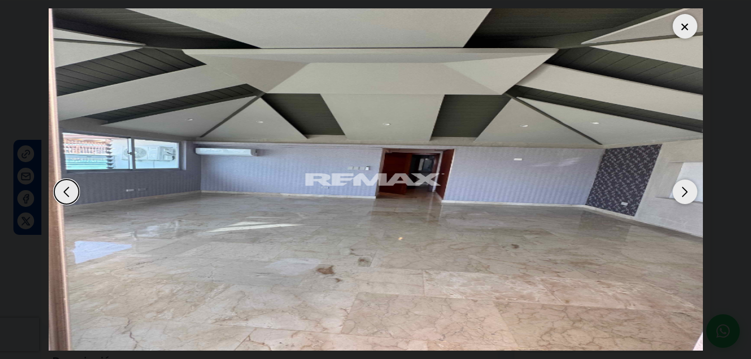
click at [687, 188] on div "Next slide" at bounding box center [685, 191] width 25 height 25
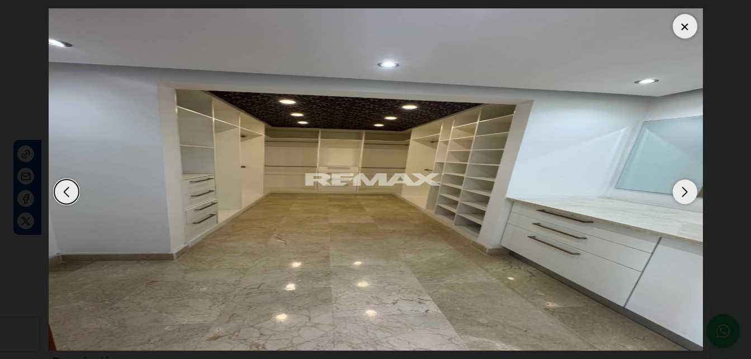
click at [687, 188] on div "Next slide" at bounding box center [685, 191] width 25 height 25
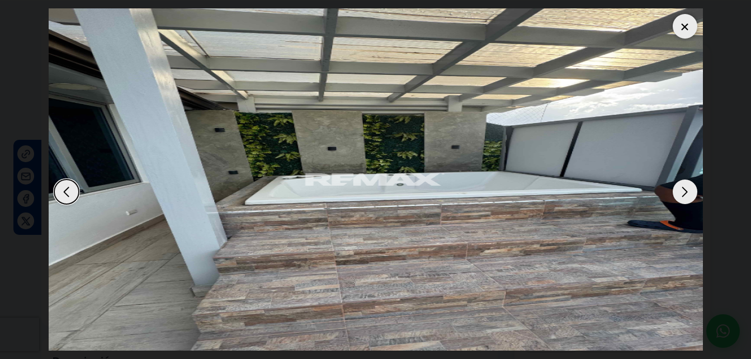
click at [687, 188] on div "Next slide" at bounding box center [685, 191] width 25 height 25
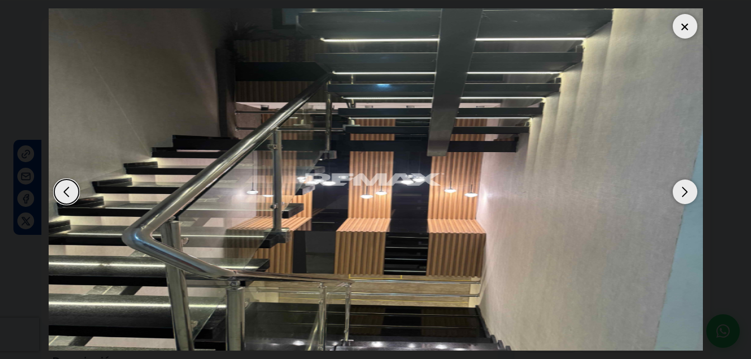
click at [687, 188] on div "Next slide" at bounding box center [685, 191] width 25 height 25
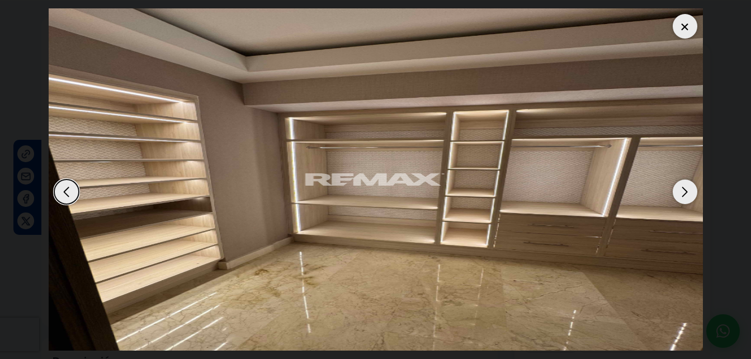
click at [687, 188] on div "Next slide" at bounding box center [685, 191] width 25 height 25
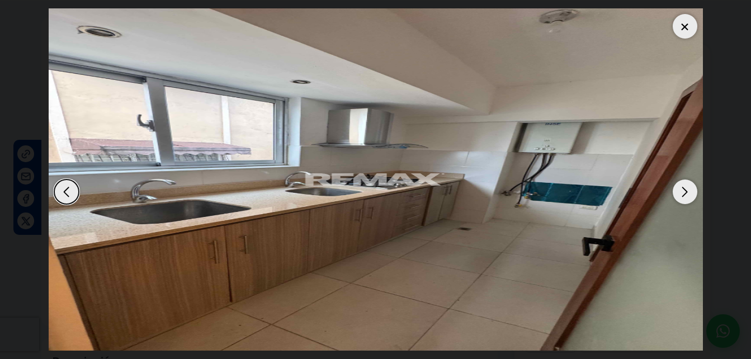
click at [687, 188] on div "Next slide" at bounding box center [685, 191] width 25 height 25
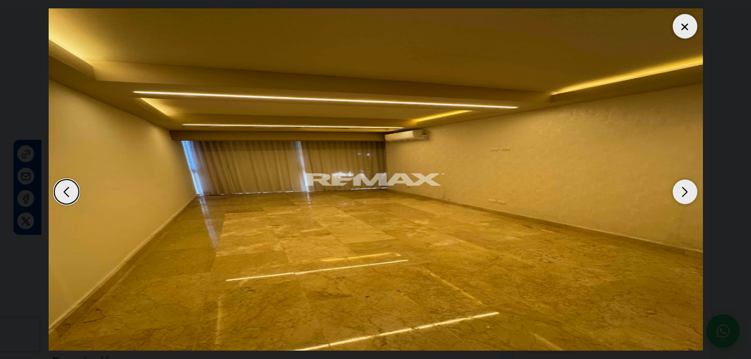
click at [687, 188] on div "Next slide" at bounding box center [685, 191] width 25 height 25
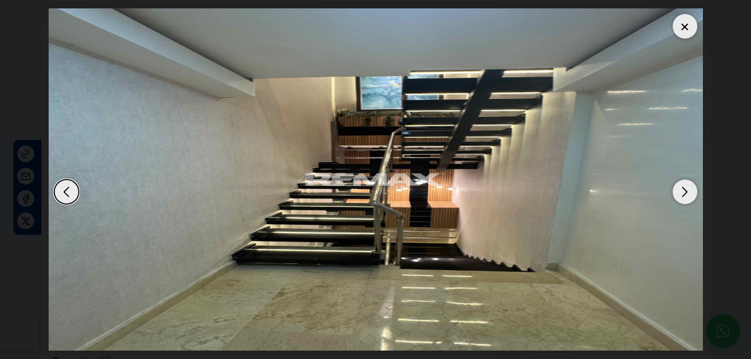
click at [687, 188] on div "Next slide" at bounding box center [685, 191] width 25 height 25
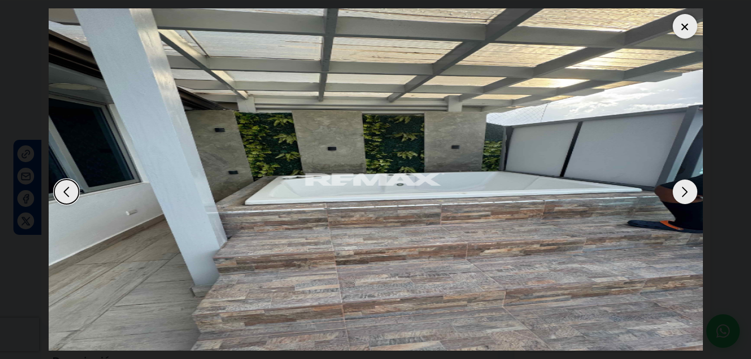
click at [687, 188] on div "Next slide" at bounding box center [685, 191] width 25 height 25
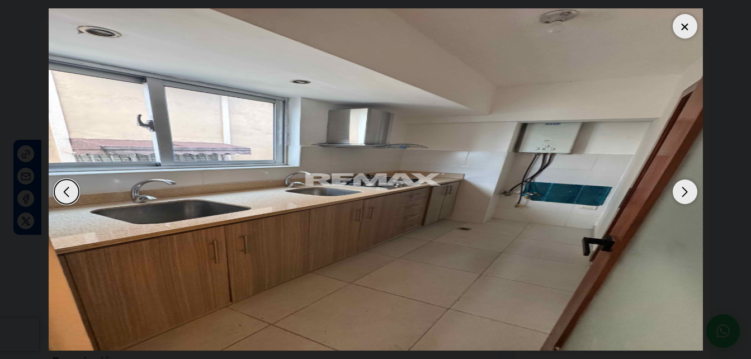
click at [687, 188] on div "Next slide" at bounding box center [685, 191] width 25 height 25
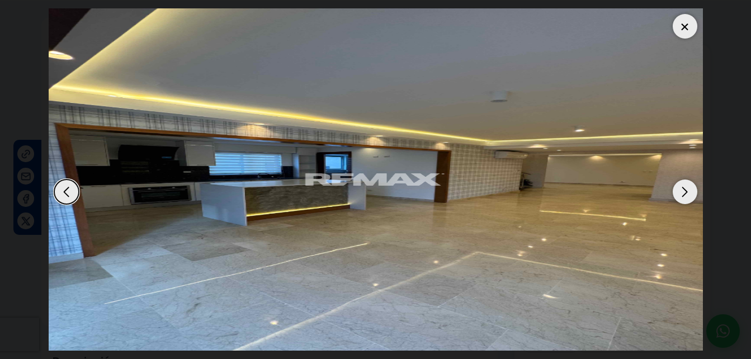
click at [687, 188] on div "Next slide" at bounding box center [685, 191] width 25 height 25
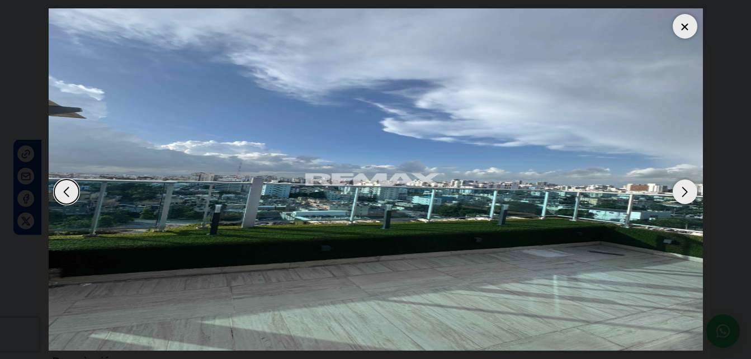
click at [687, 188] on div "Next slide" at bounding box center [685, 191] width 25 height 25
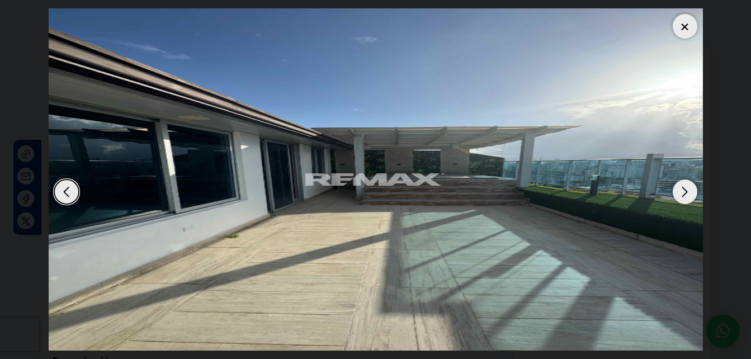
click at [687, 188] on div "Next slide" at bounding box center [685, 191] width 25 height 25
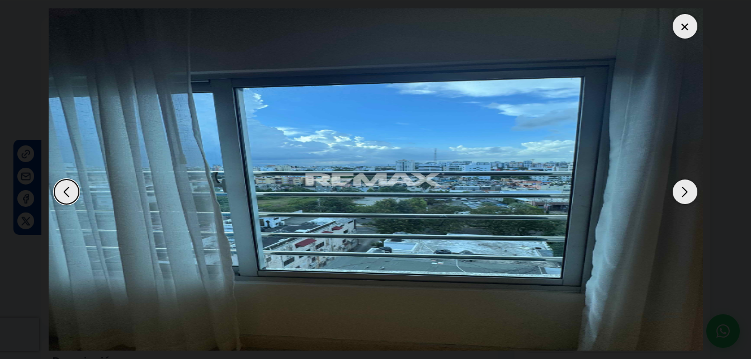
click at [687, 188] on div "Next slide" at bounding box center [685, 191] width 25 height 25
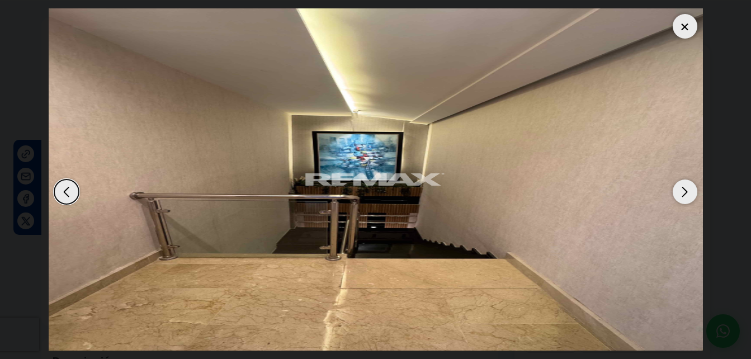
click at [687, 188] on div "Next slide" at bounding box center [685, 191] width 25 height 25
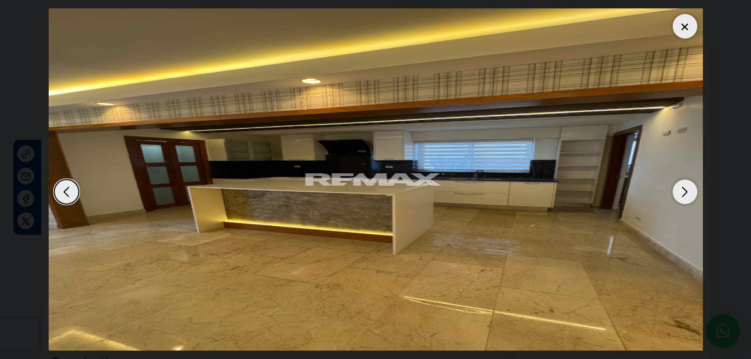
click at [687, 188] on div "Next slide" at bounding box center [685, 191] width 25 height 25
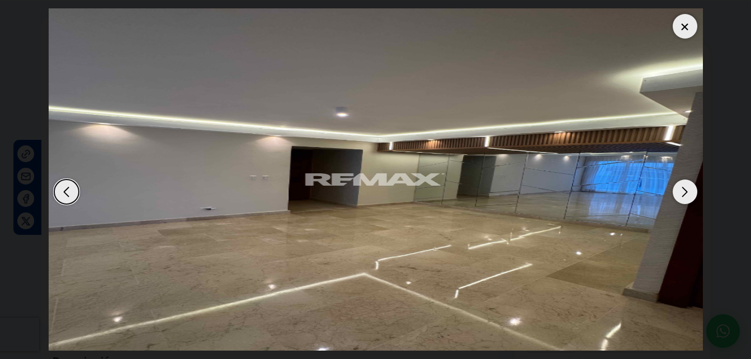
click at [678, 27] on div at bounding box center [685, 26] width 25 height 25
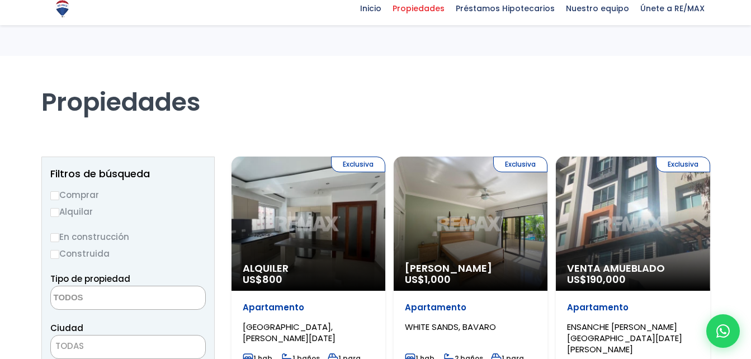
select select
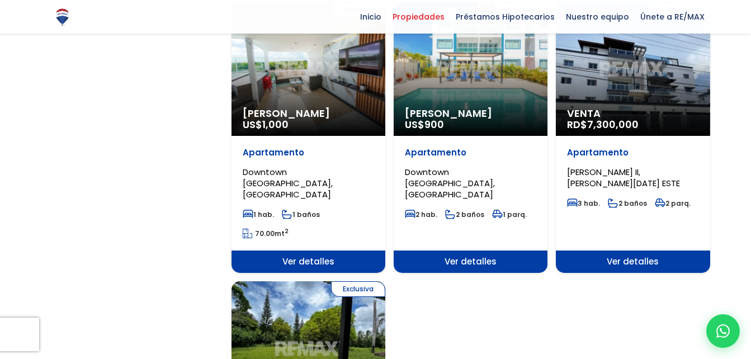
scroll to position [1062, 0]
